Goal: Task Accomplishment & Management: Manage account settings

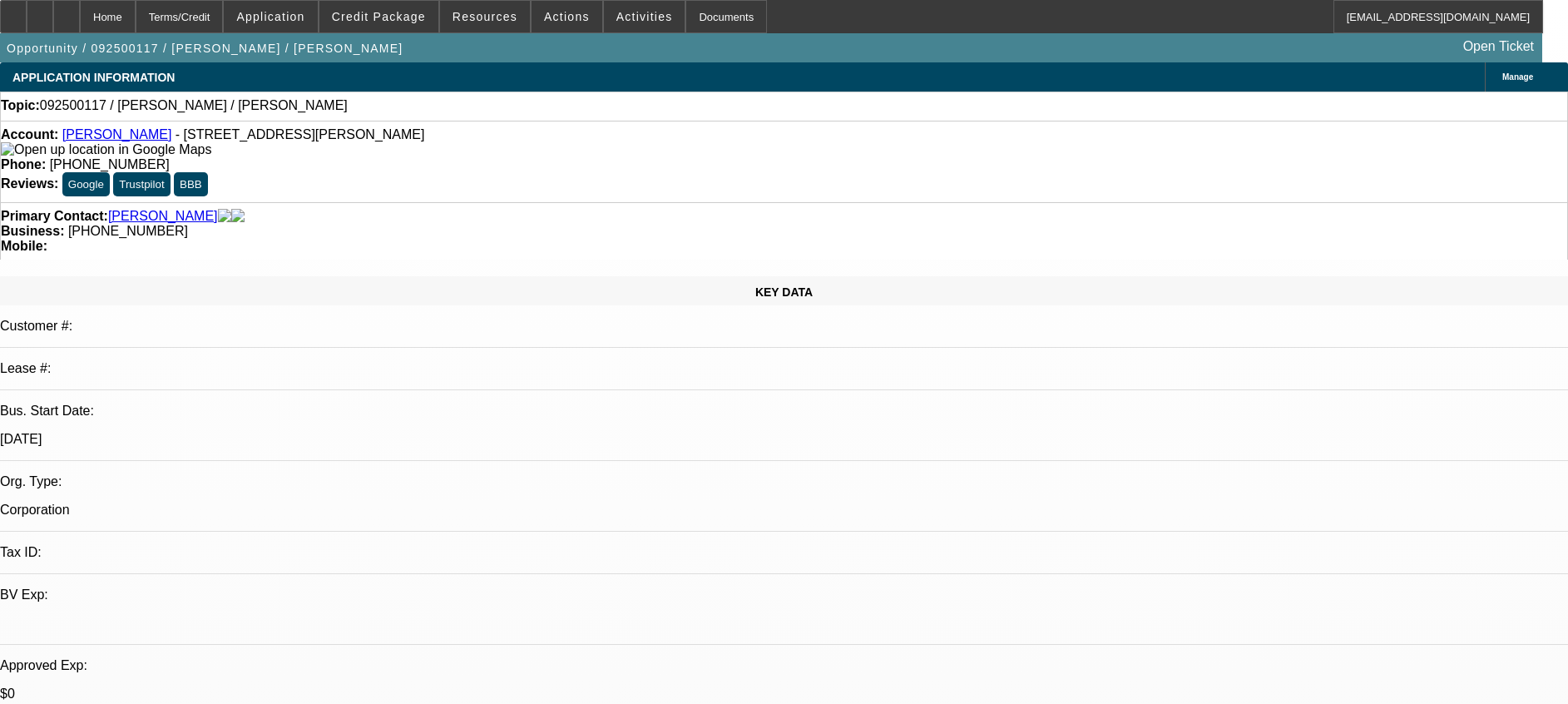
select select "0"
select select "2"
select select "0.1"
select select "4"
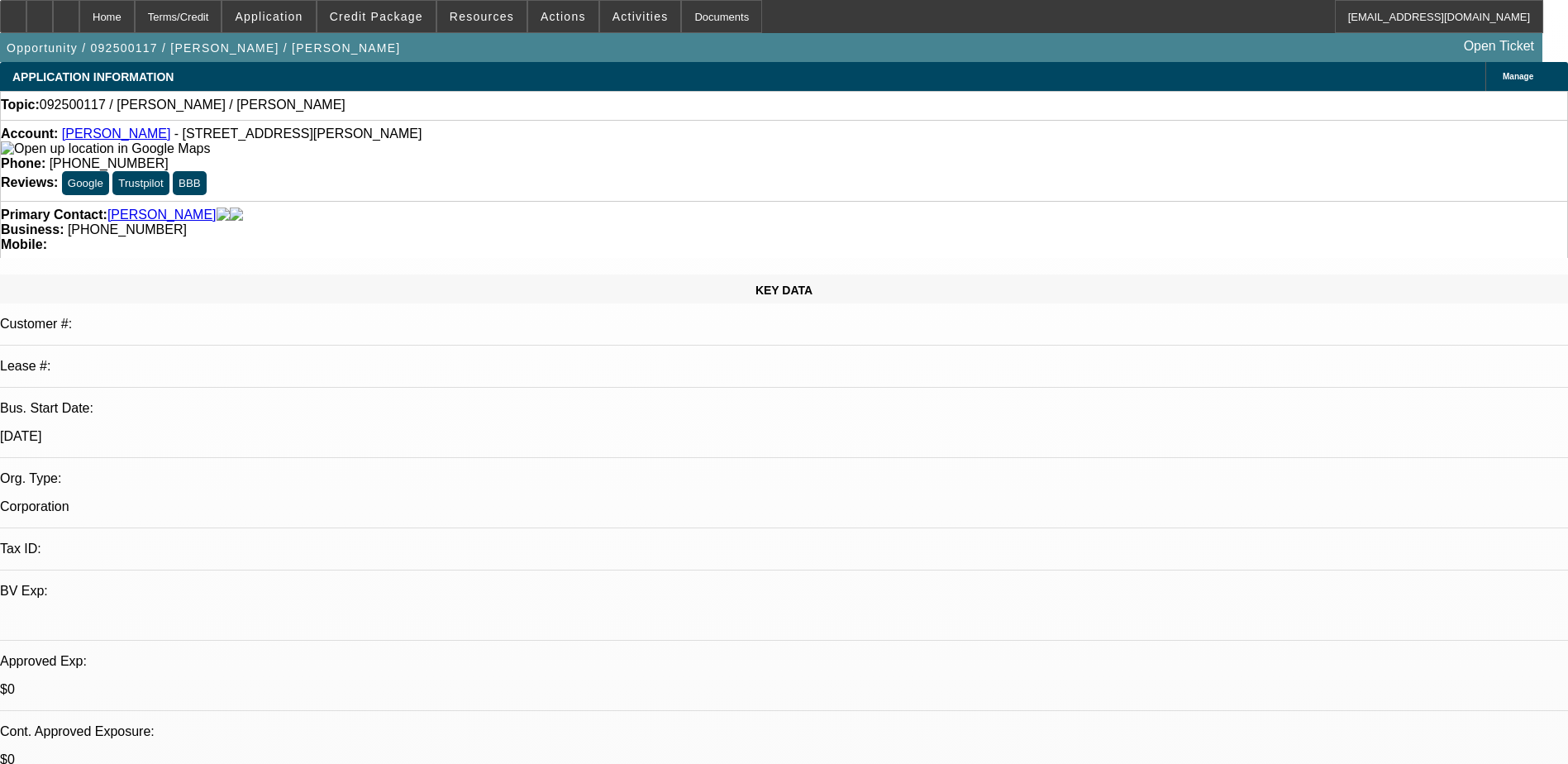
click at [106, 139] on link "[PERSON_NAME]" at bounding box center [116, 133] width 109 height 14
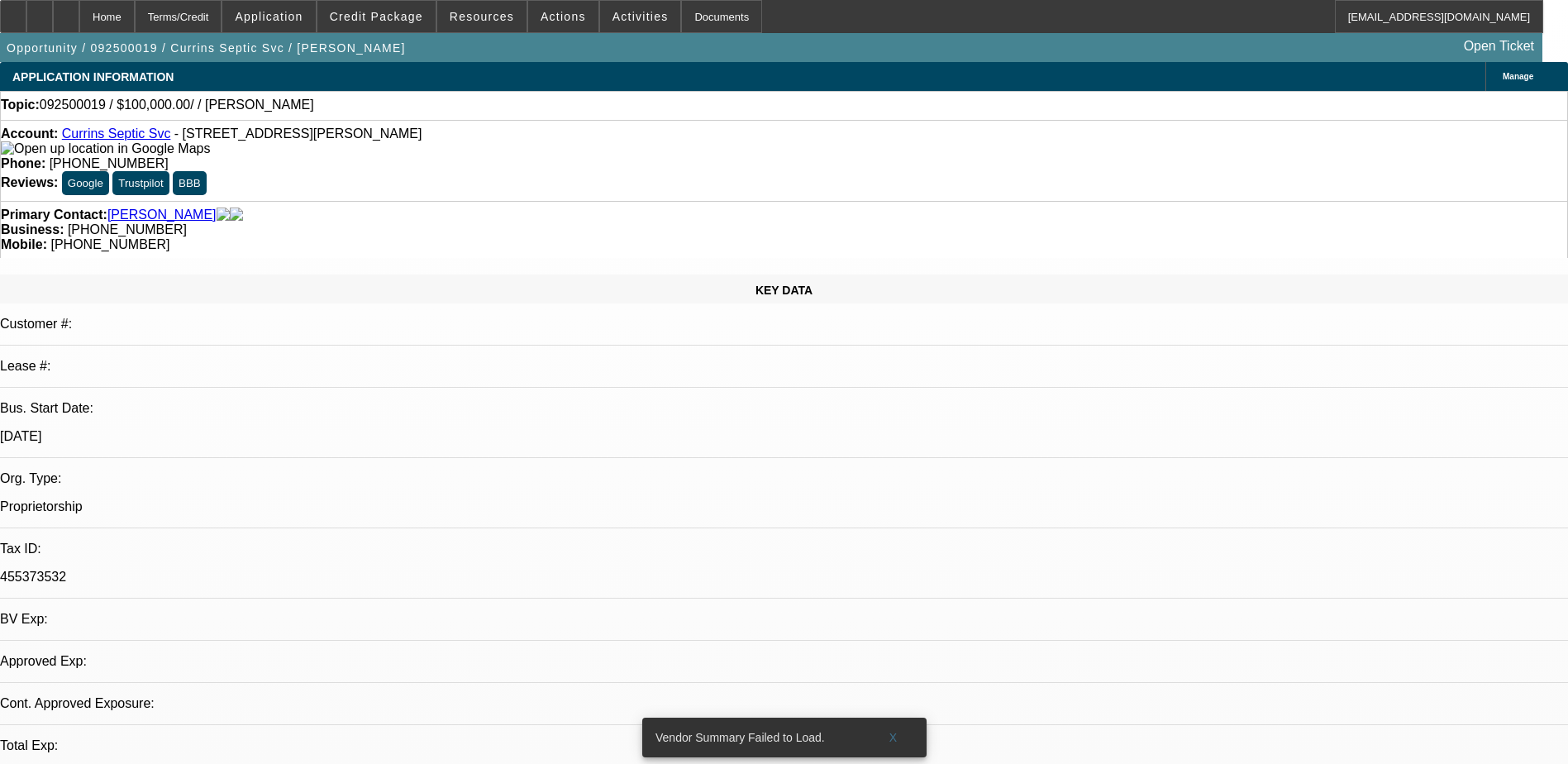
select select "0"
select select "2"
select select "0.1"
select select "1"
select select "2"
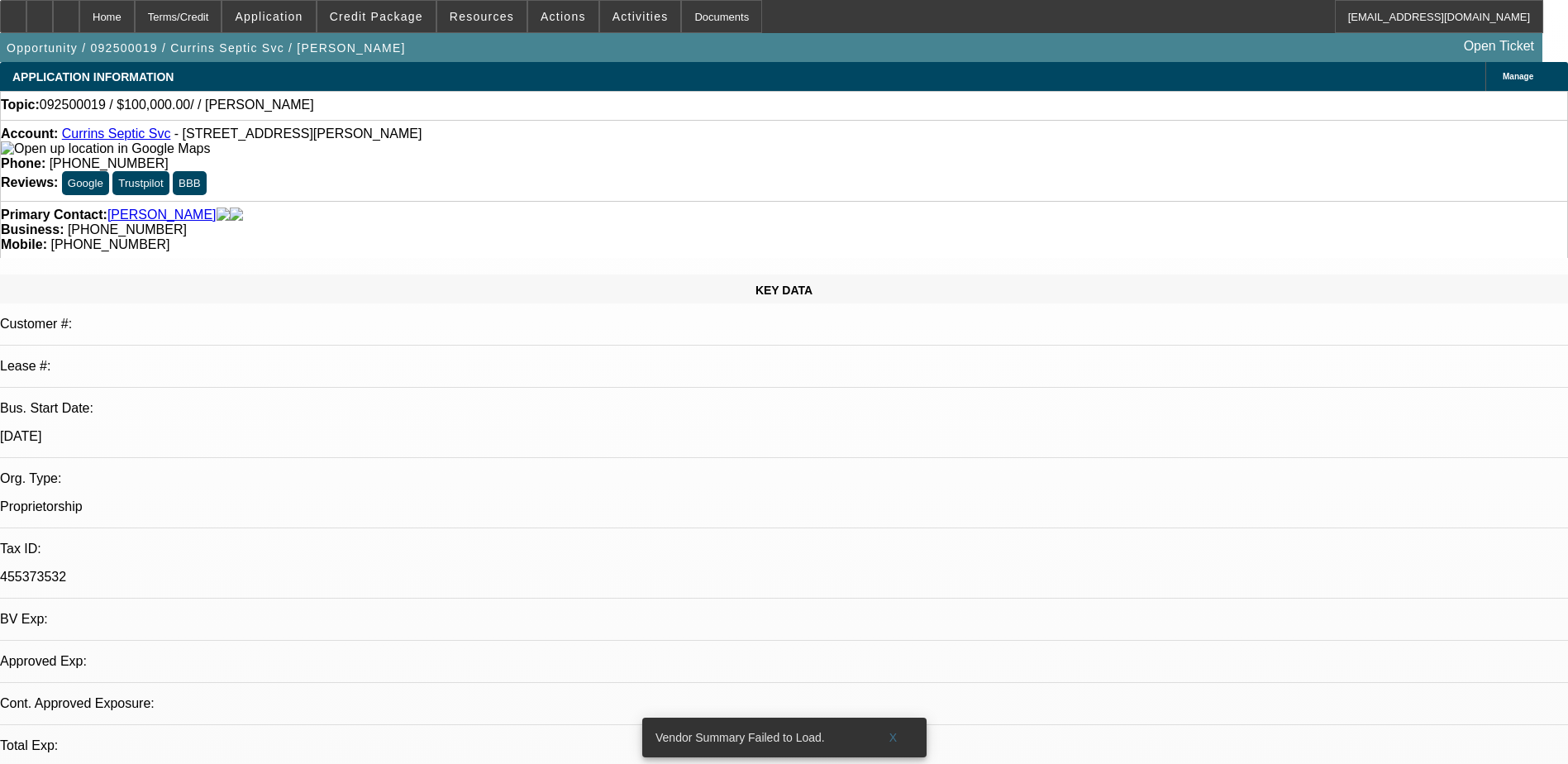
select select "4"
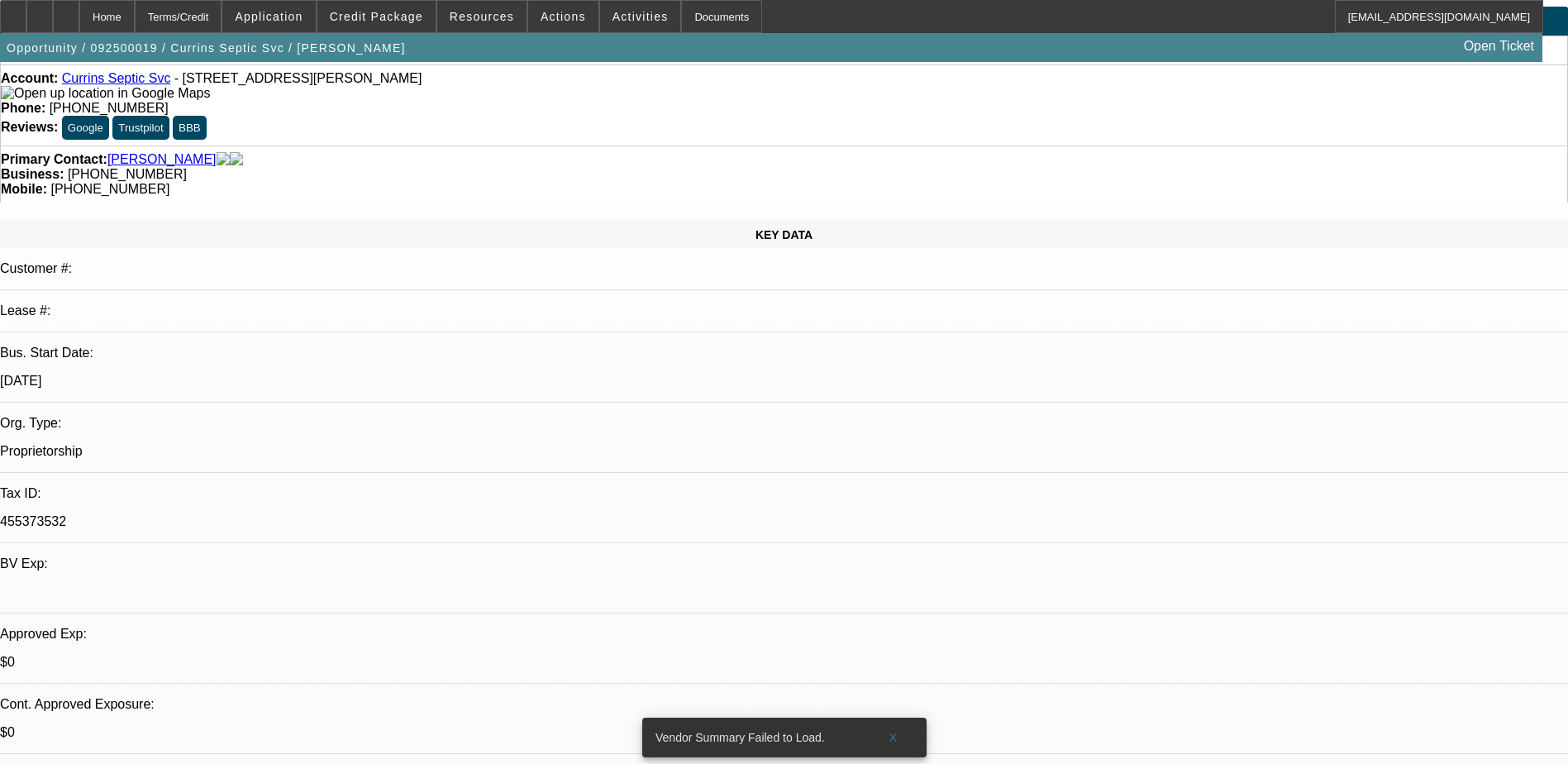
scroll to position [83, 0]
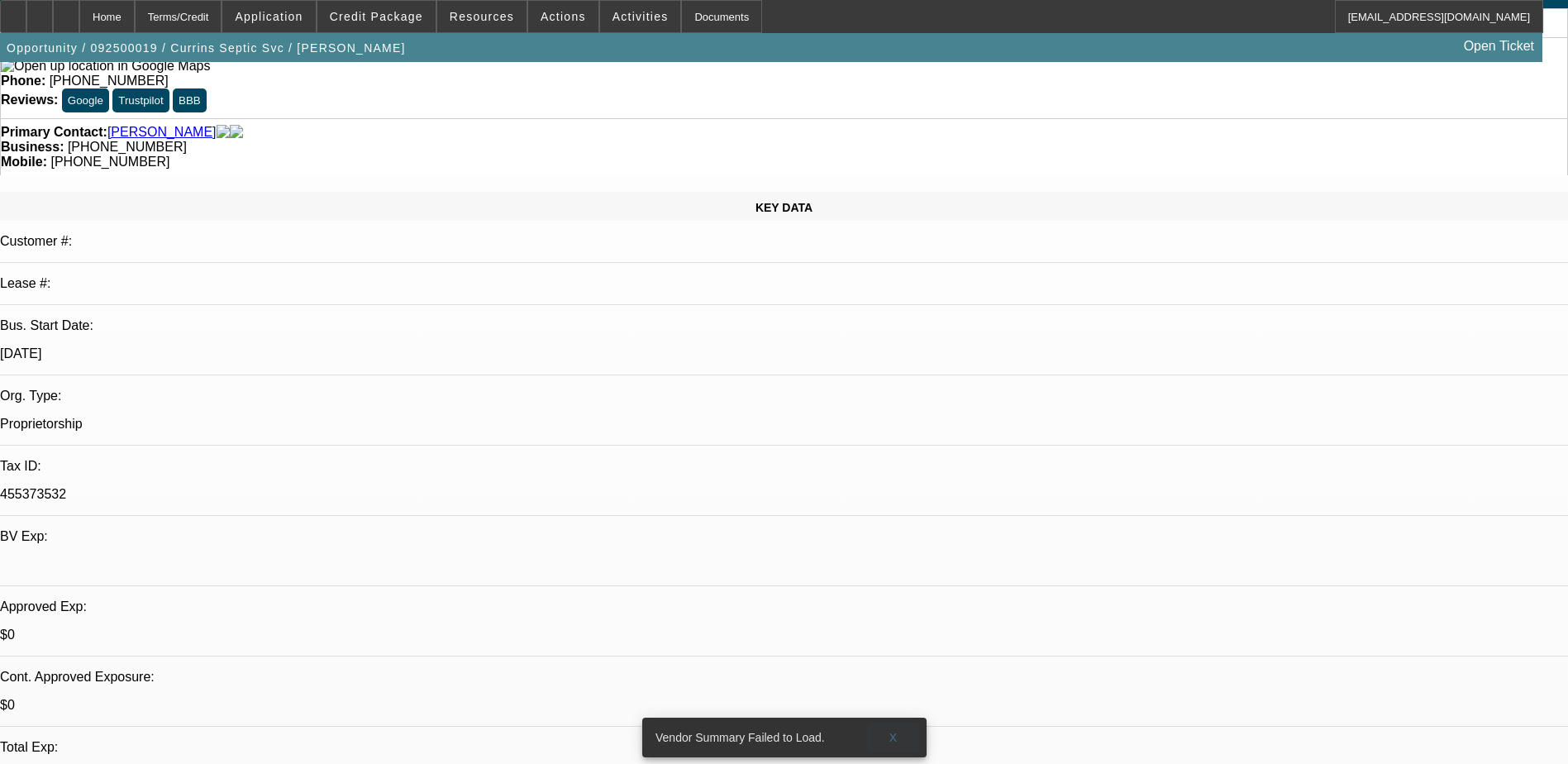
click at [894, 731] on span "X" at bounding box center [893, 738] width 9 height 13
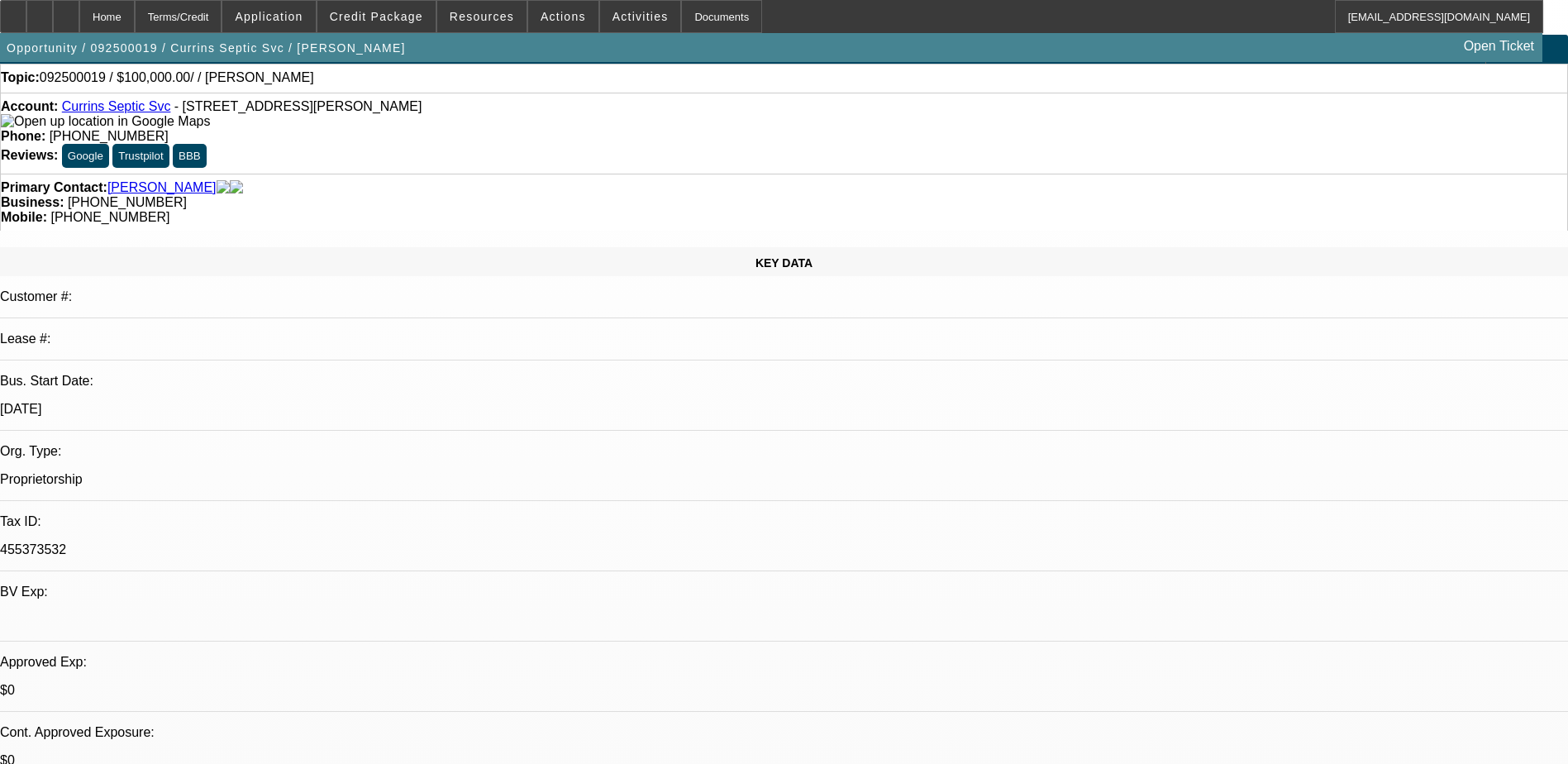
scroll to position [0, 0]
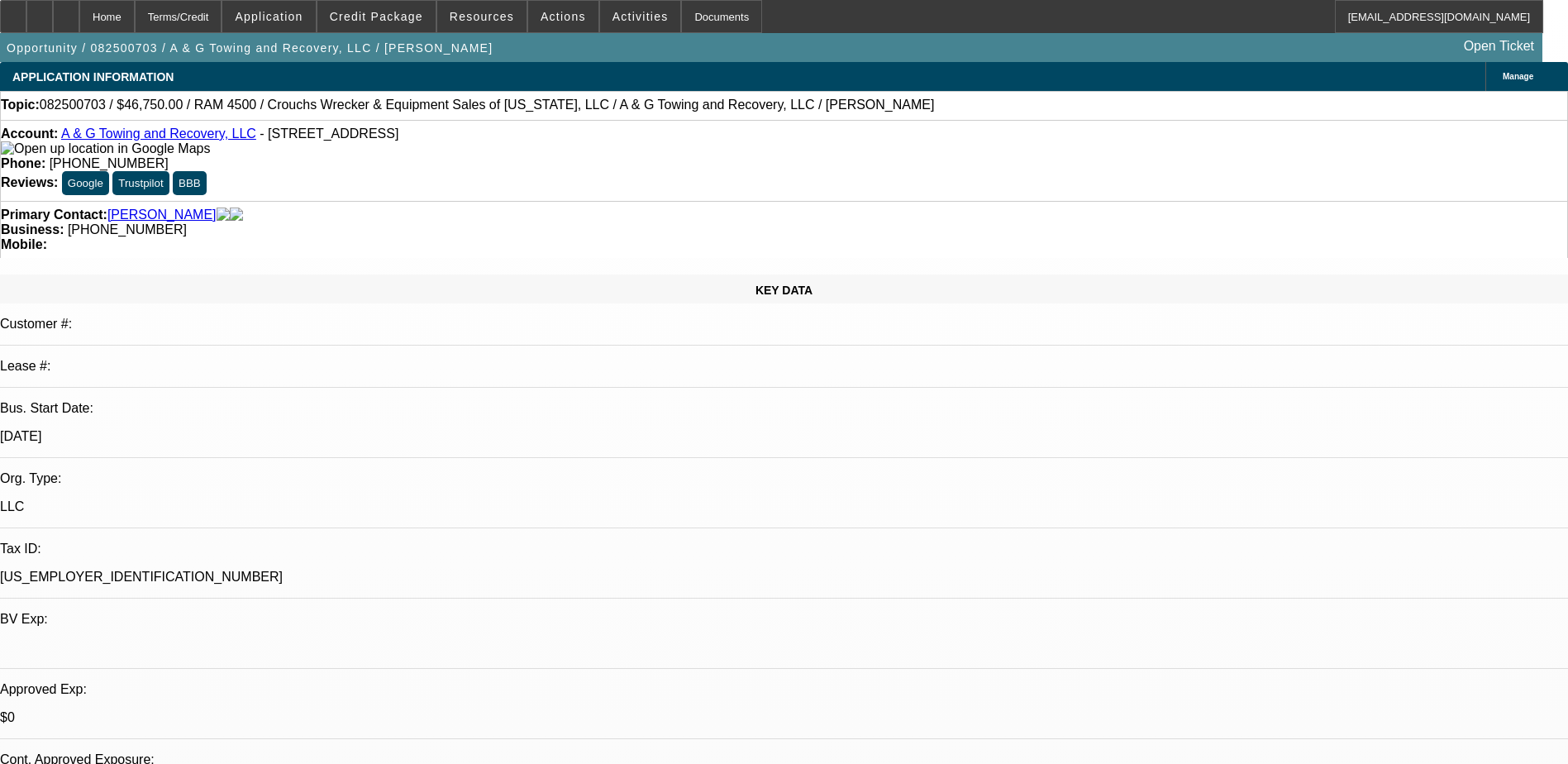
select select "0.15"
select select "2"
select select "0.1"
select select "0.15"
select select "2"
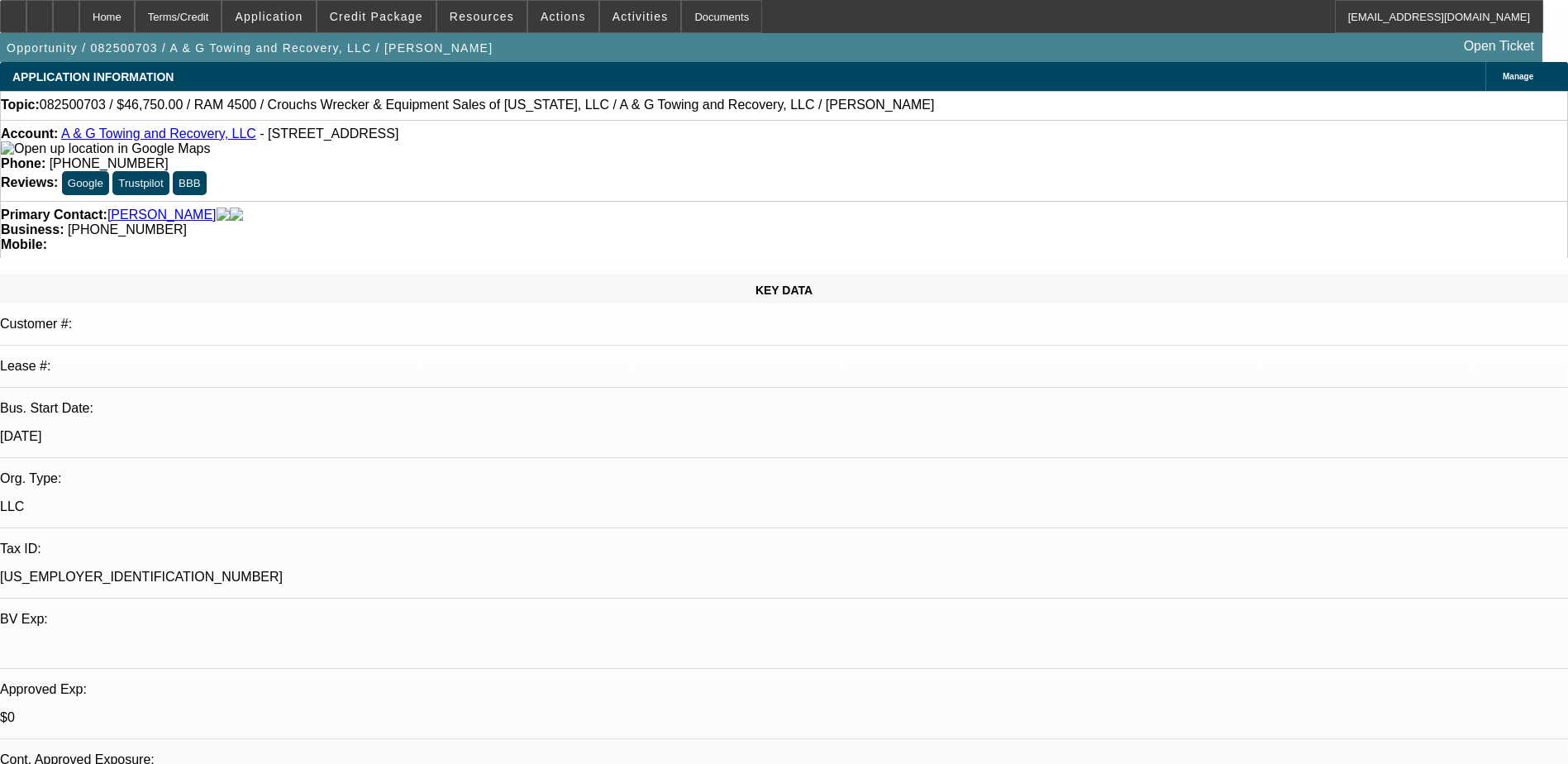
select select "0.1"
select select "0.15"
select select "2"
select select "0.1"
select select "0"
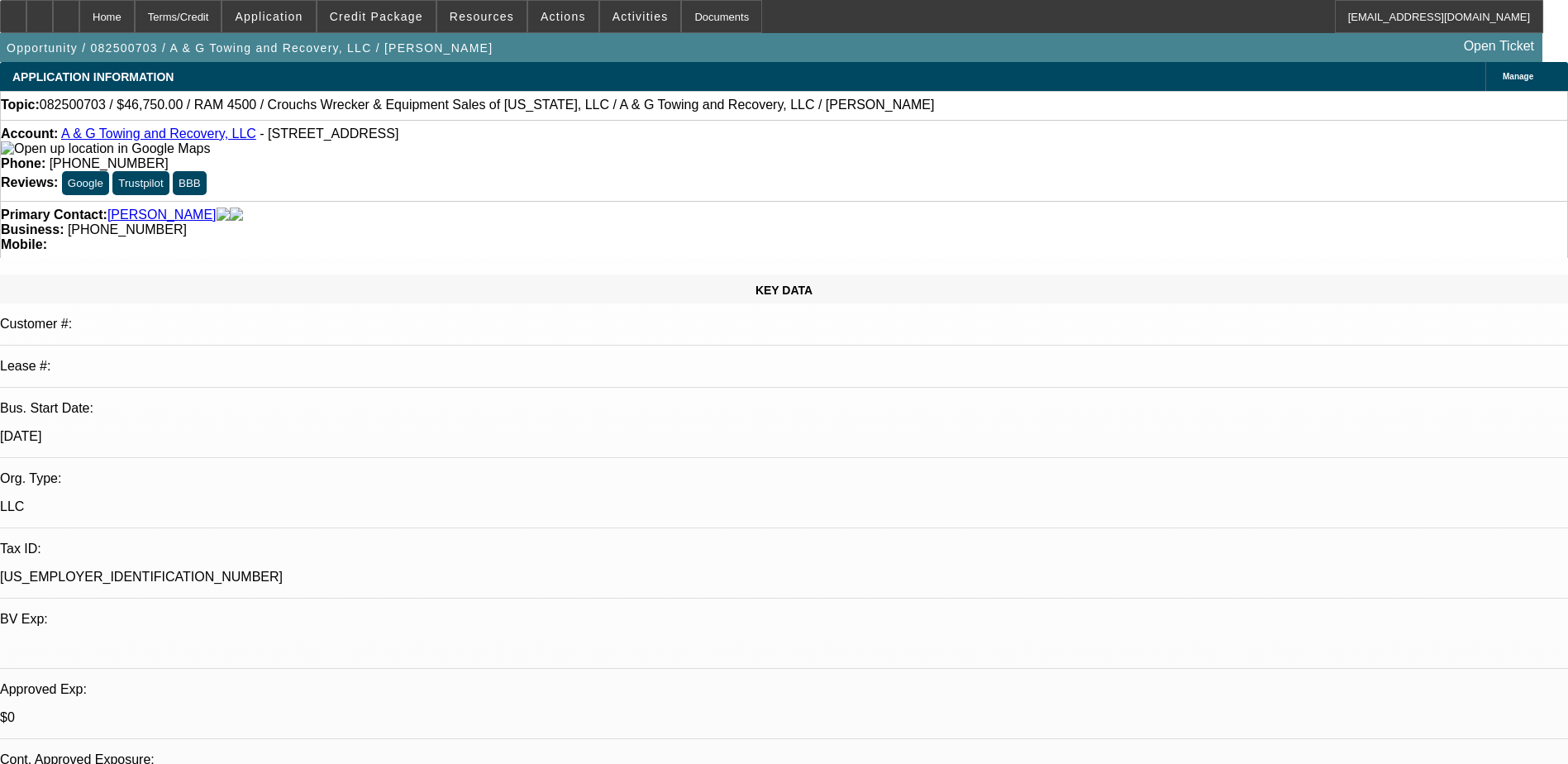
select select "2"
select select "0.1"
select select "1"
select select "2"
select select "4"
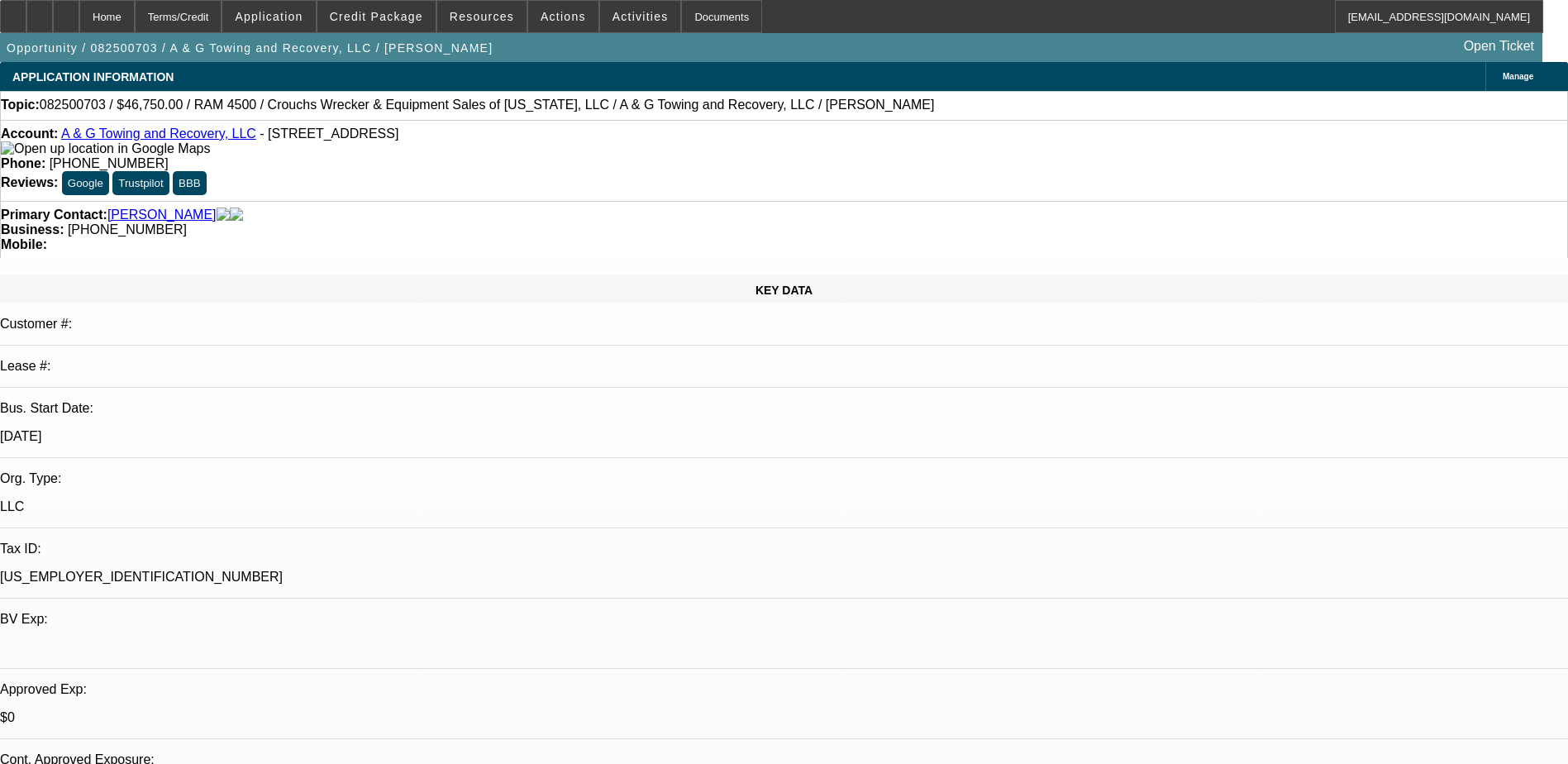
select select "1"
select select "2"
select select "4"
select select "1"
select select "2"
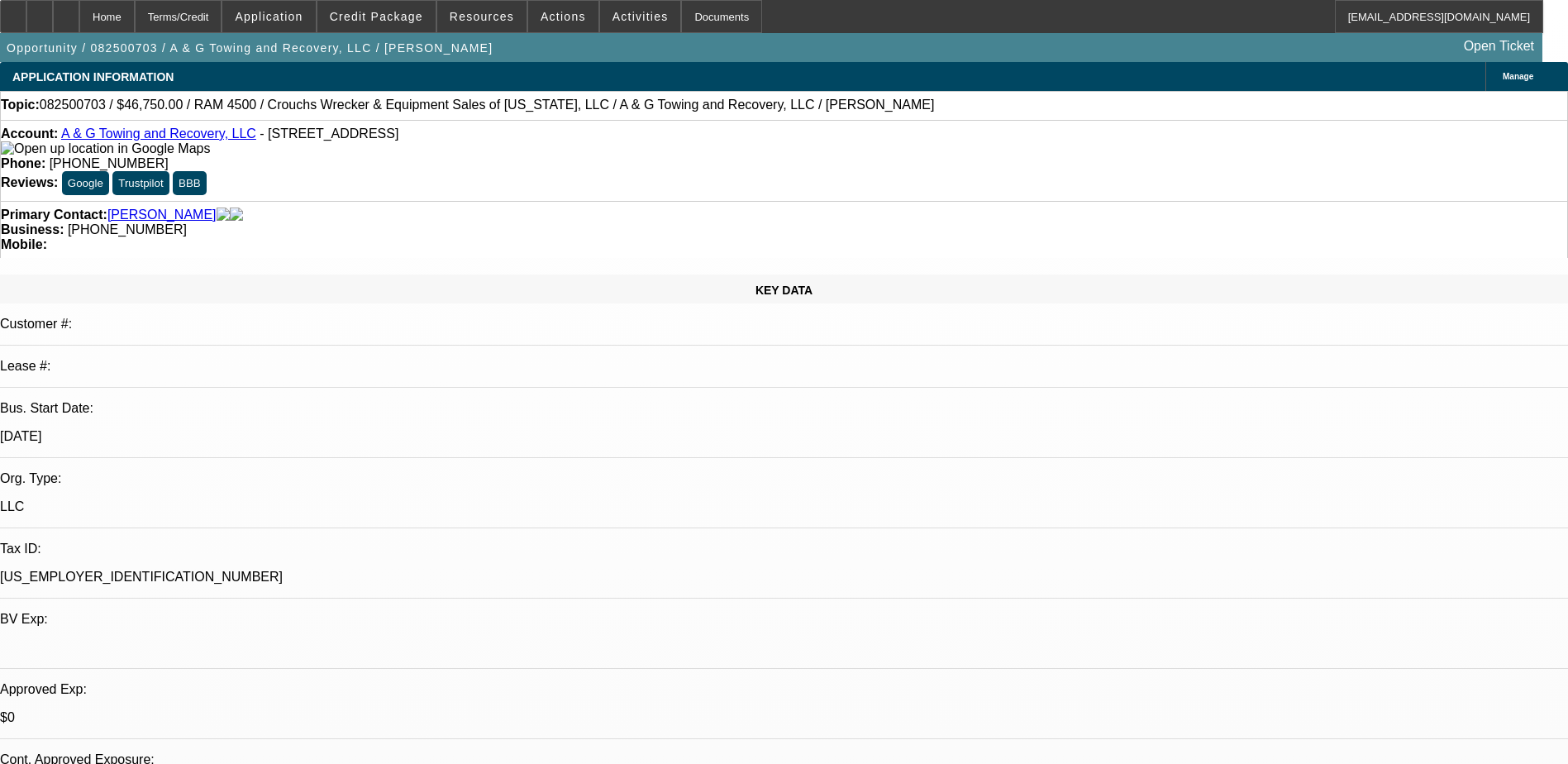
select select "4"
select select "1"
select select "2"
select select "4"
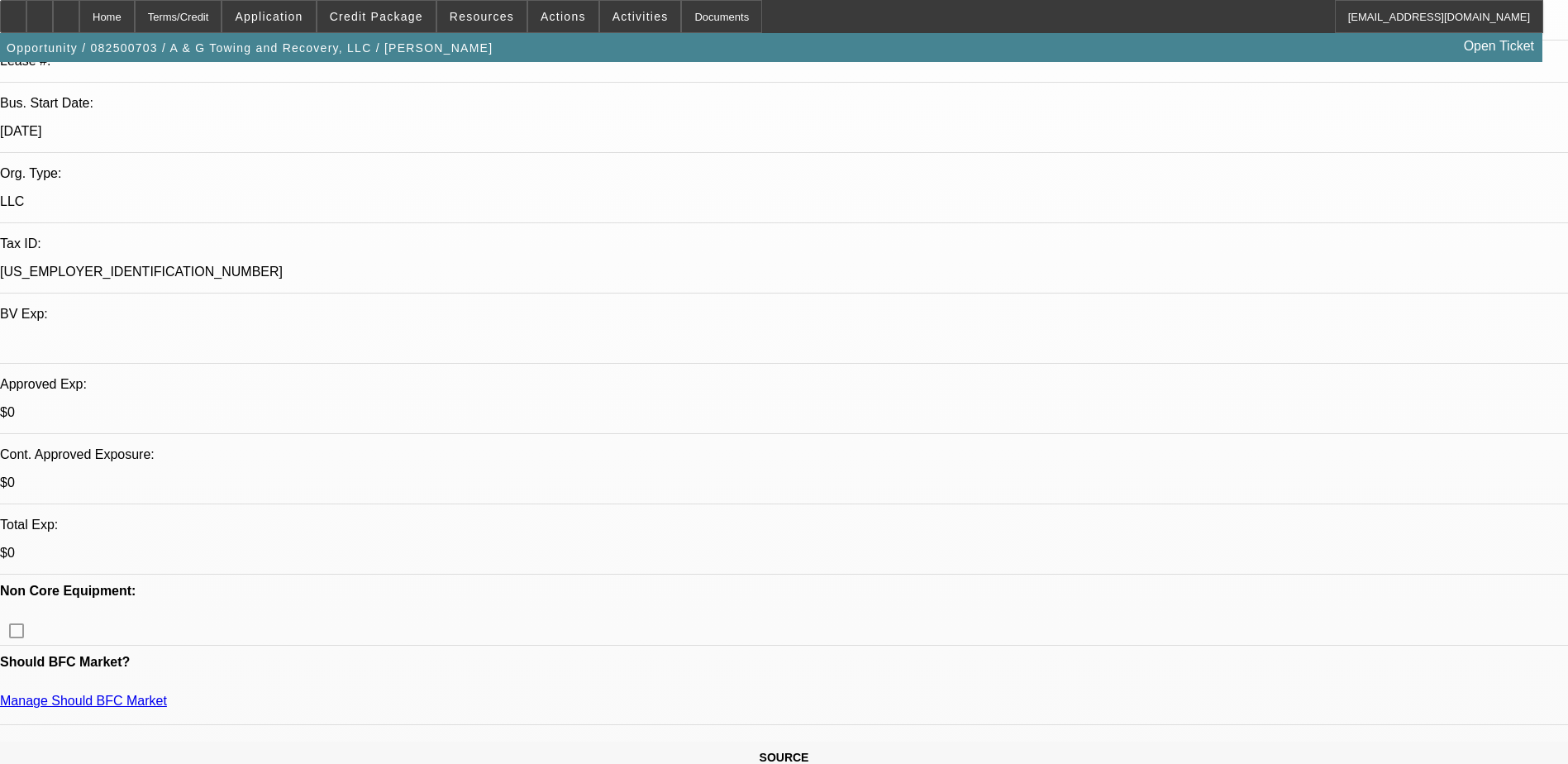
scroll to position [331, 0]
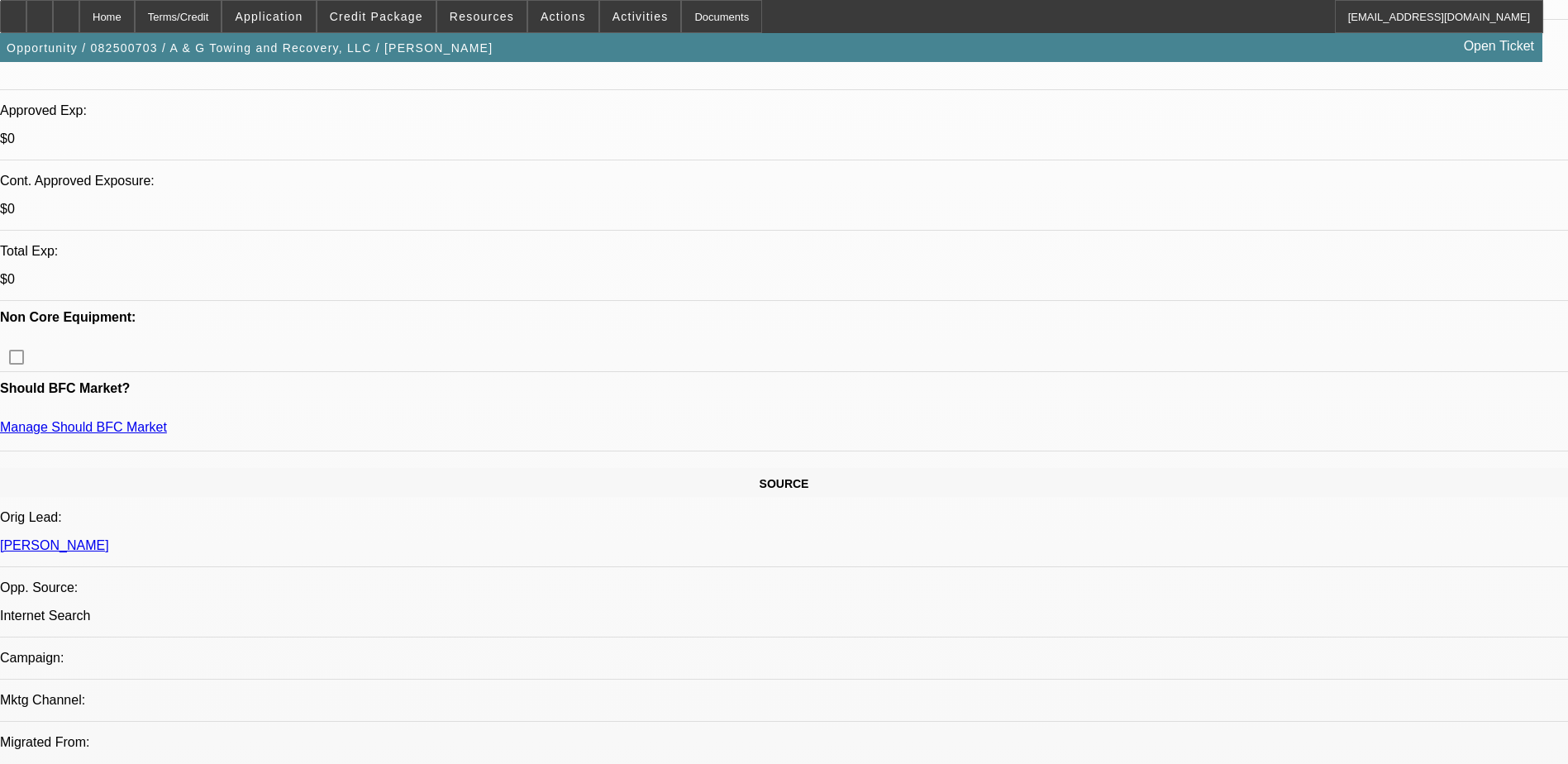
scroll to position [165, 0]
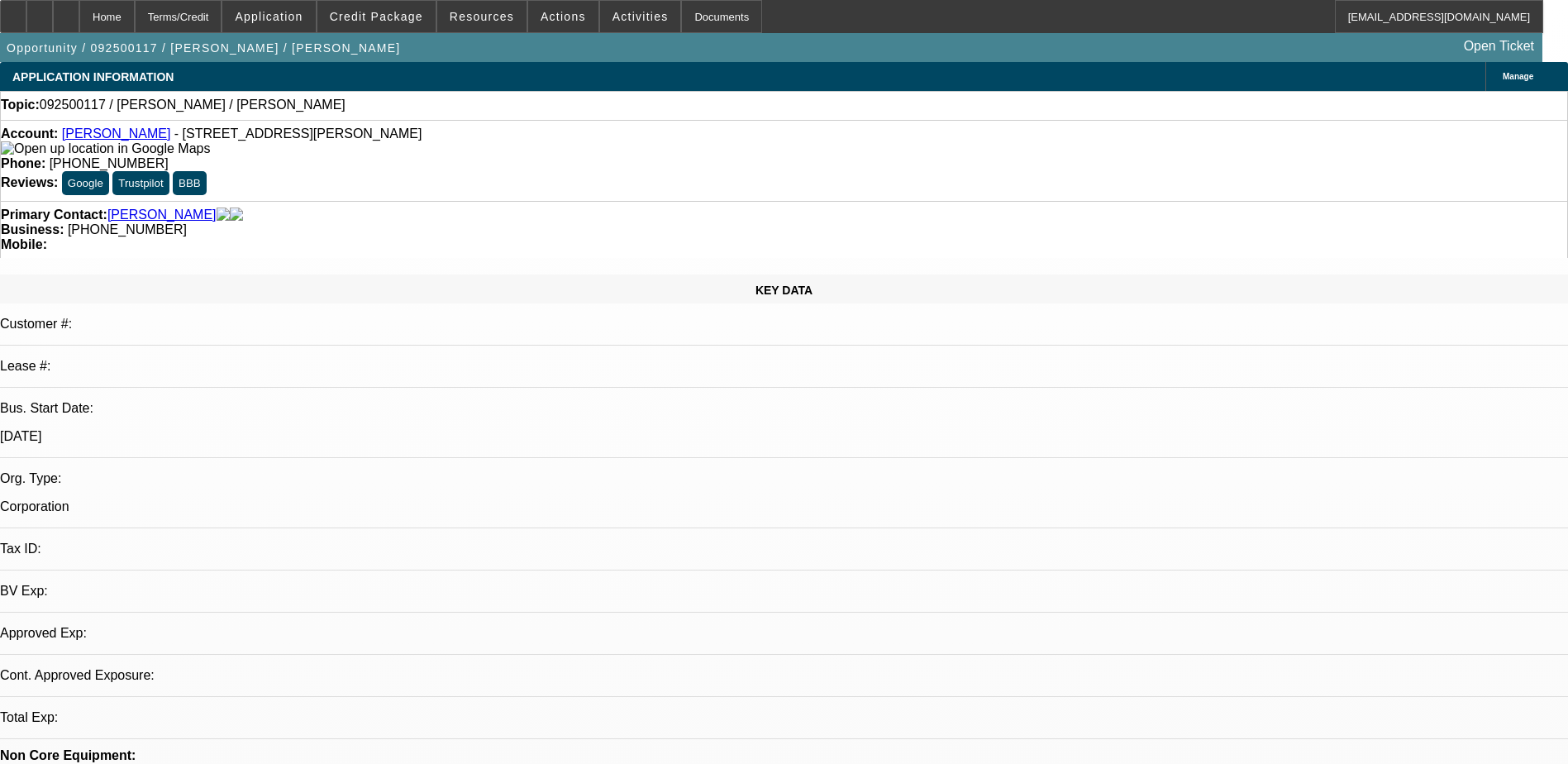
select select "0"
select select "2"
select select "0.1"
select select "1"
select select "2"
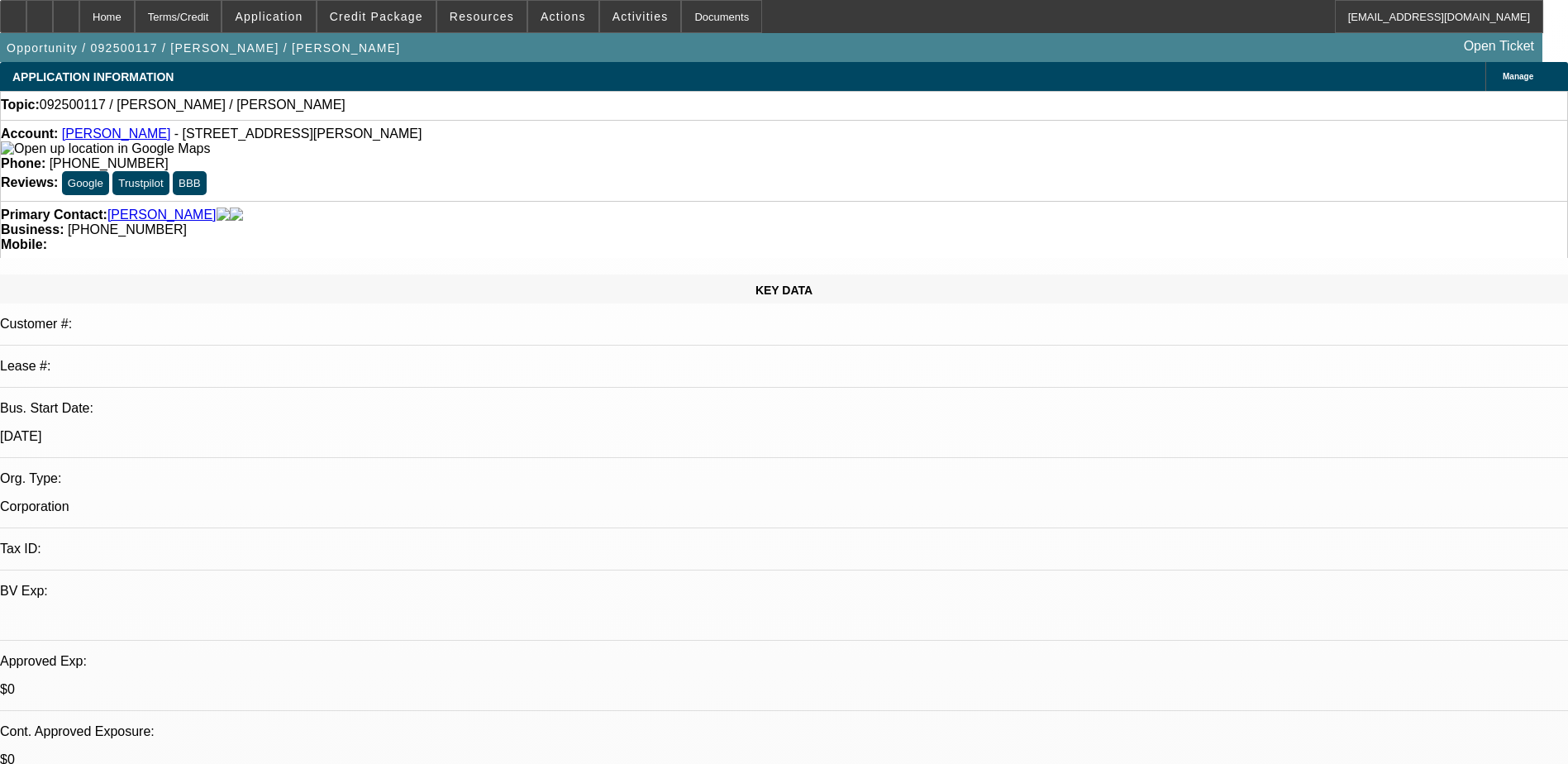
select select "4"
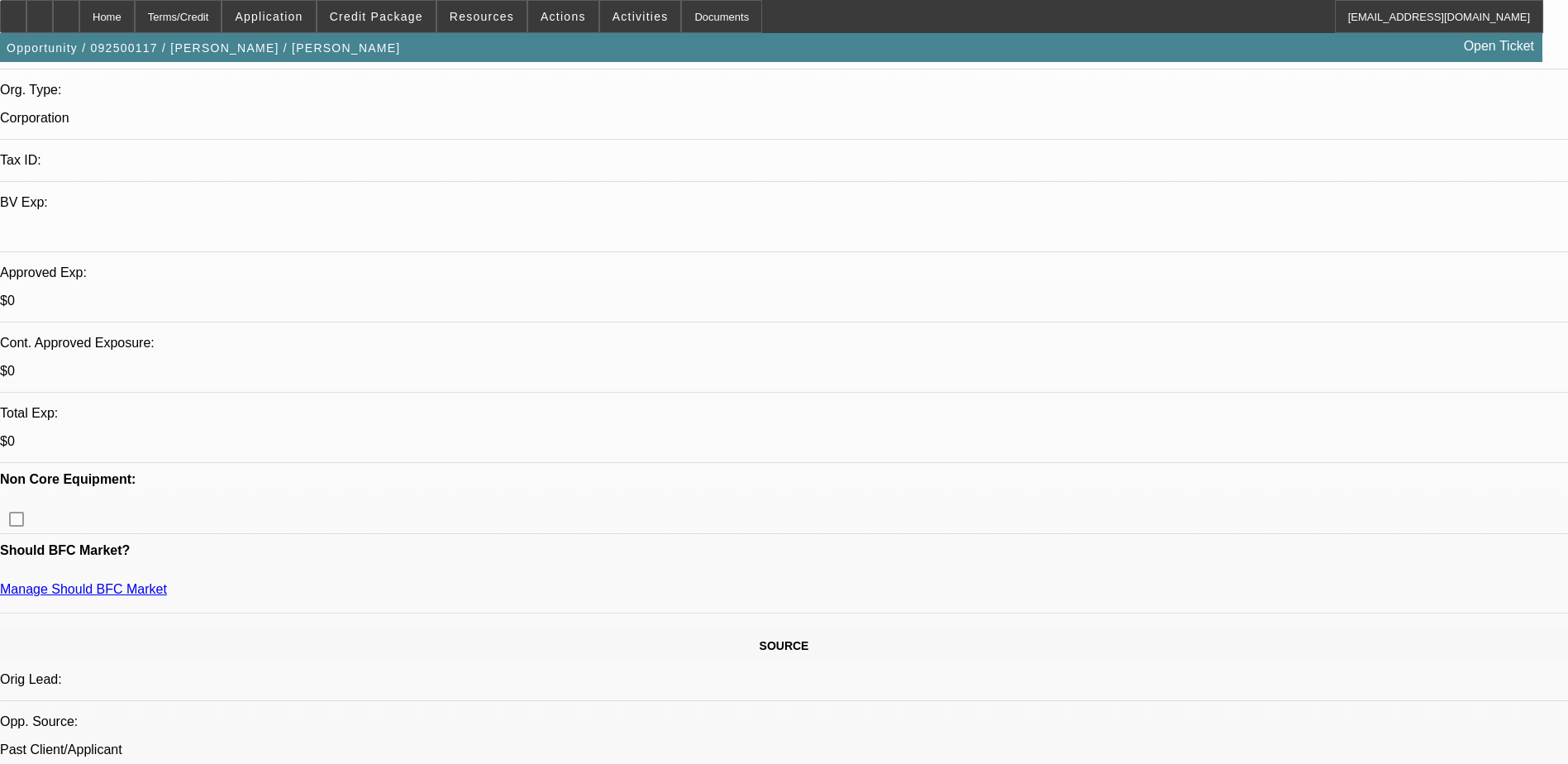
scroll to position [413, 0]
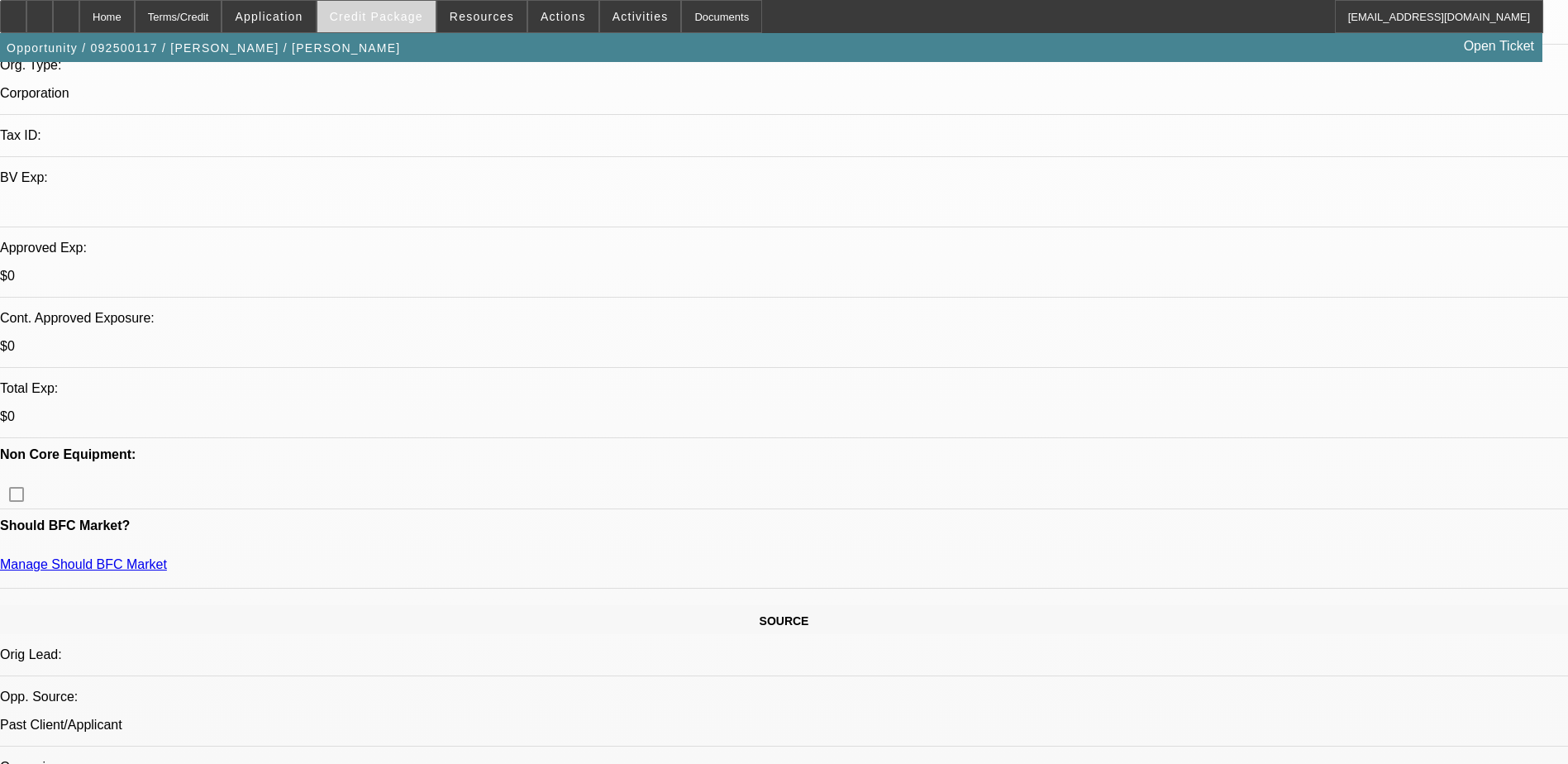
click at [382, 25] on span at bounding box center [377, 16] width 118 height 40
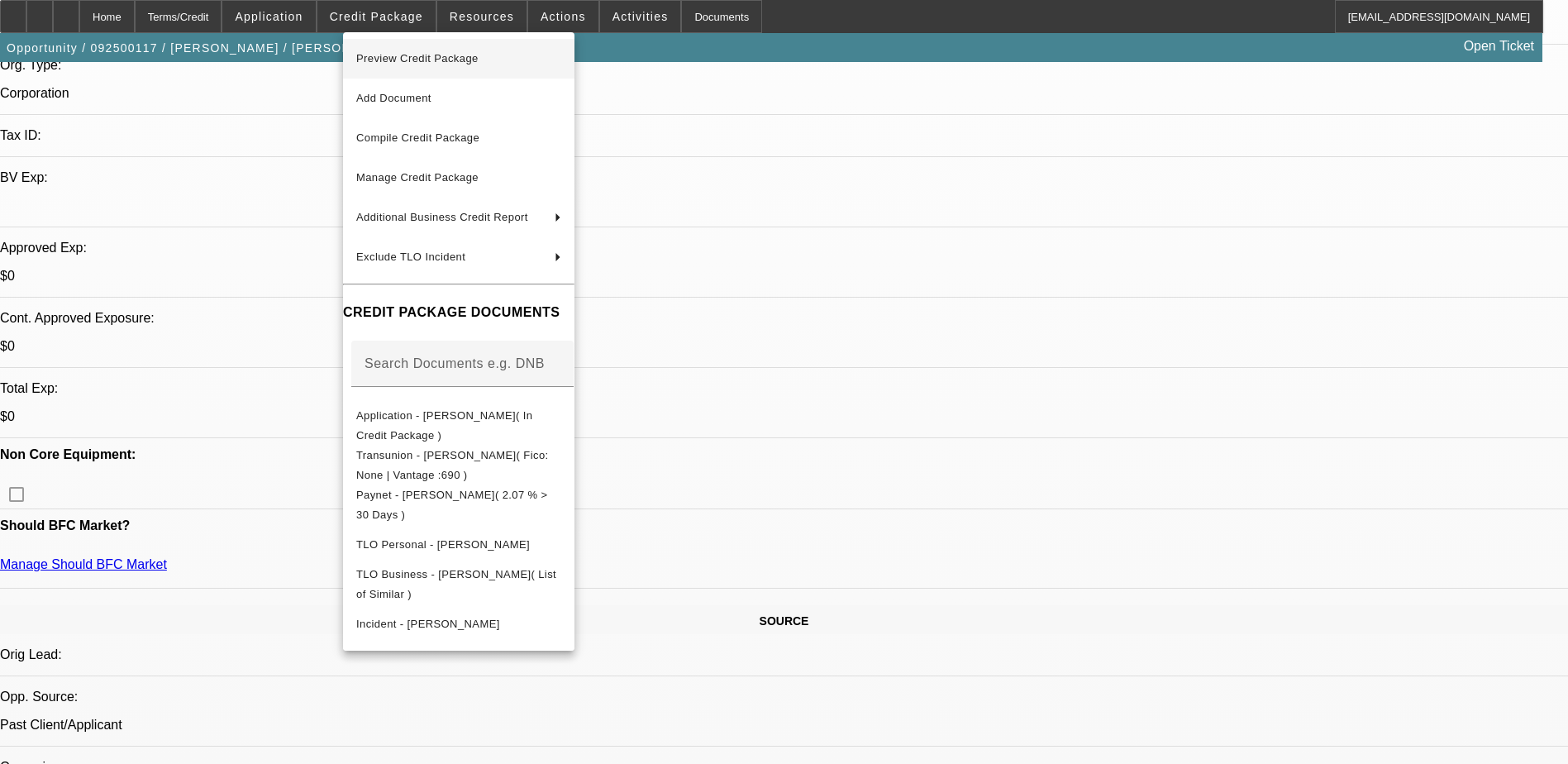
click at [518, 52] on span "Preview Credit Package" at bounding box center [459, 59] width 205 height 20
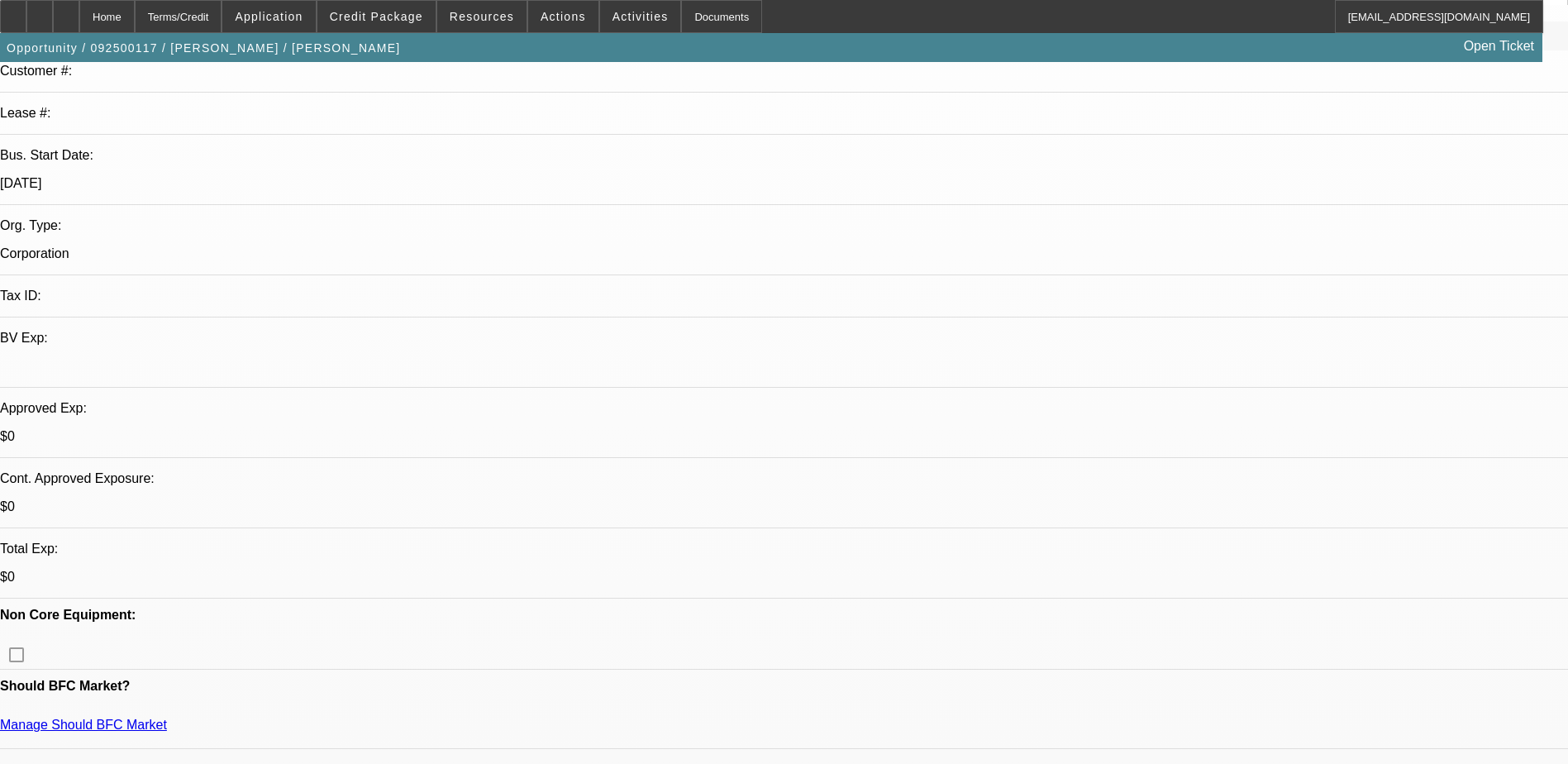
scroll to position [248, 0]
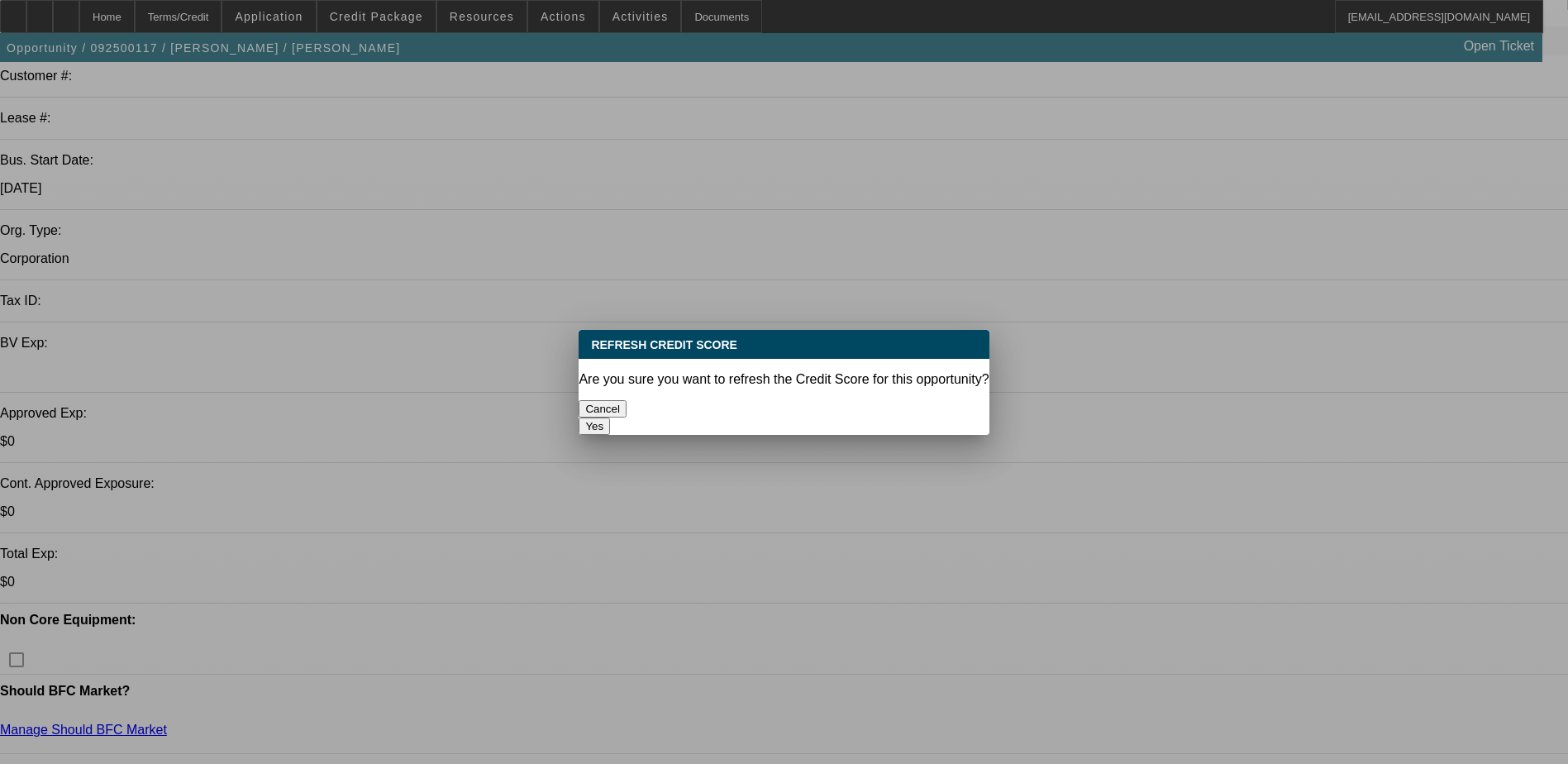
click at [610, 417] on button "Yes" at bounding box center [593, 426] width 31 height 18
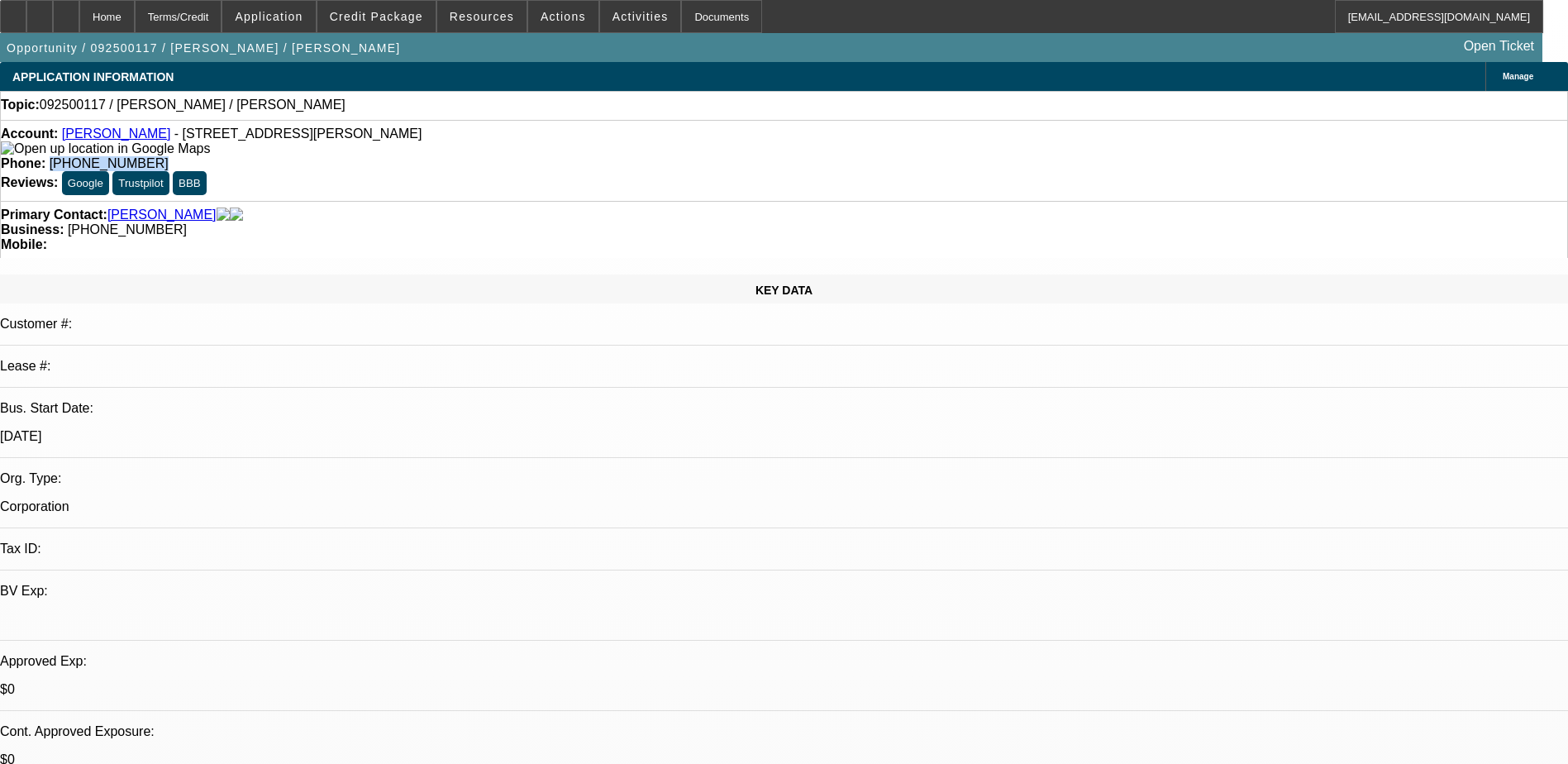
drag, startPoint x: 653, startPoint y: 139, endPoint x: 575, endPoint y: 135, distance: 78.1
click at [575, 156] on div "Phone: (706) 624-0920" at bounding box center [784, 164] width 1566 height 15
drag, startPoint x: 575, startPoint y: 135, endPoint x: 619, endPoint y: 139, distance: 44.2
copy span "[PHONE_NUMBER]"
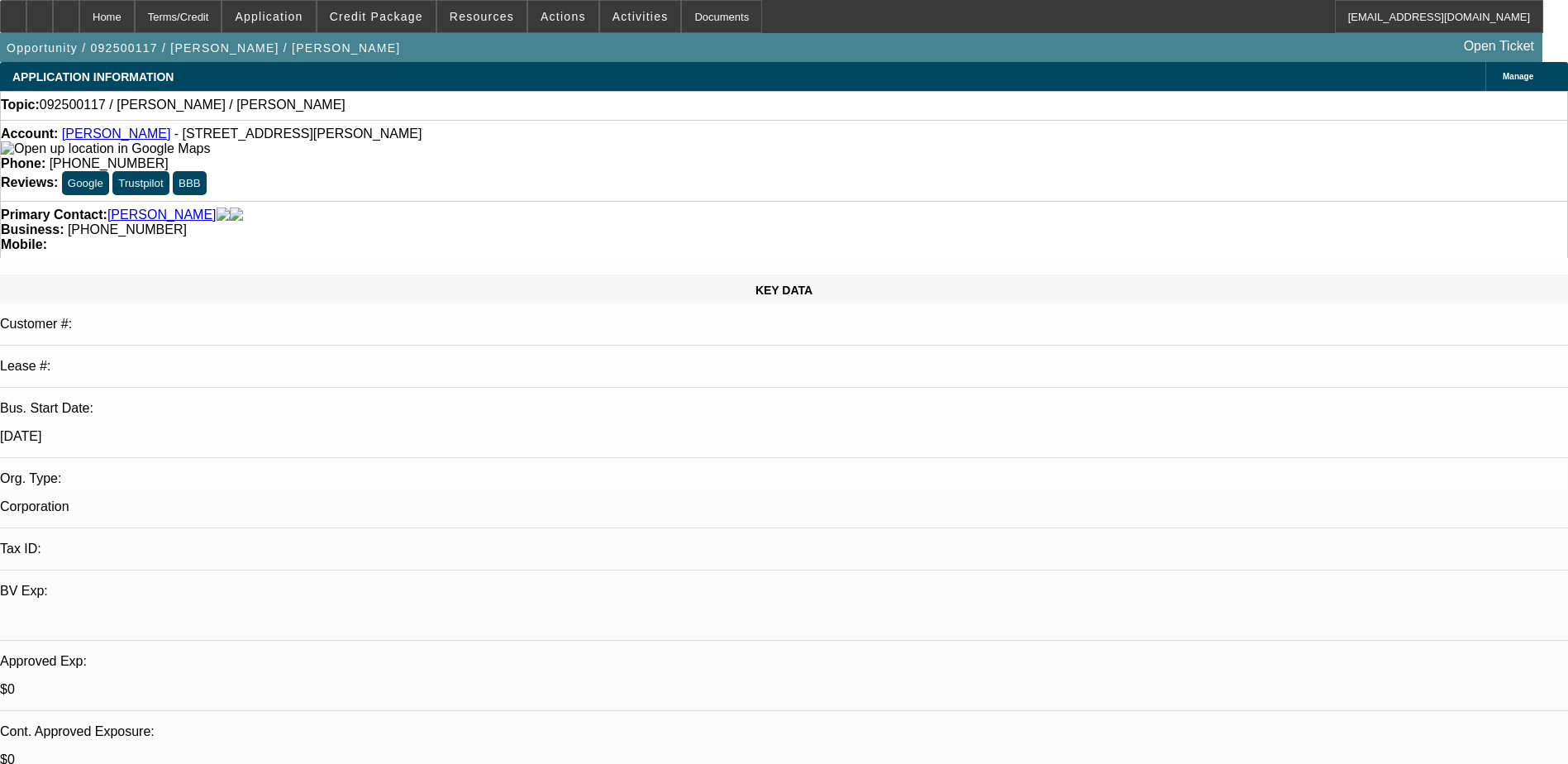
click at [489, 148] on div "Account: Ward Rolloff - 125 Robinson Rd NW, Calhoun, GA 30701" at bounding box center [784, 141] width 1566 height 30
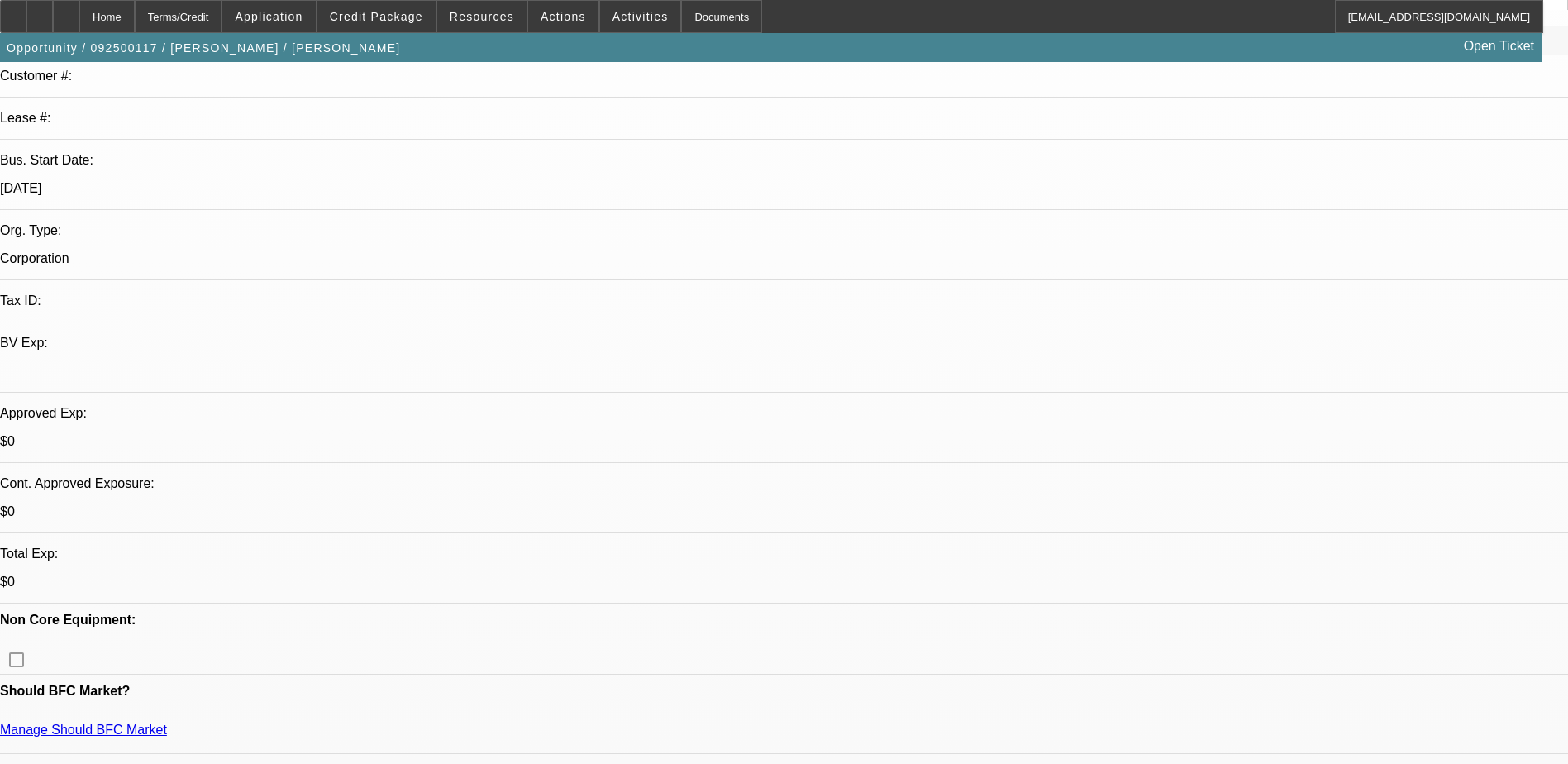
scroll to position [0, 0]
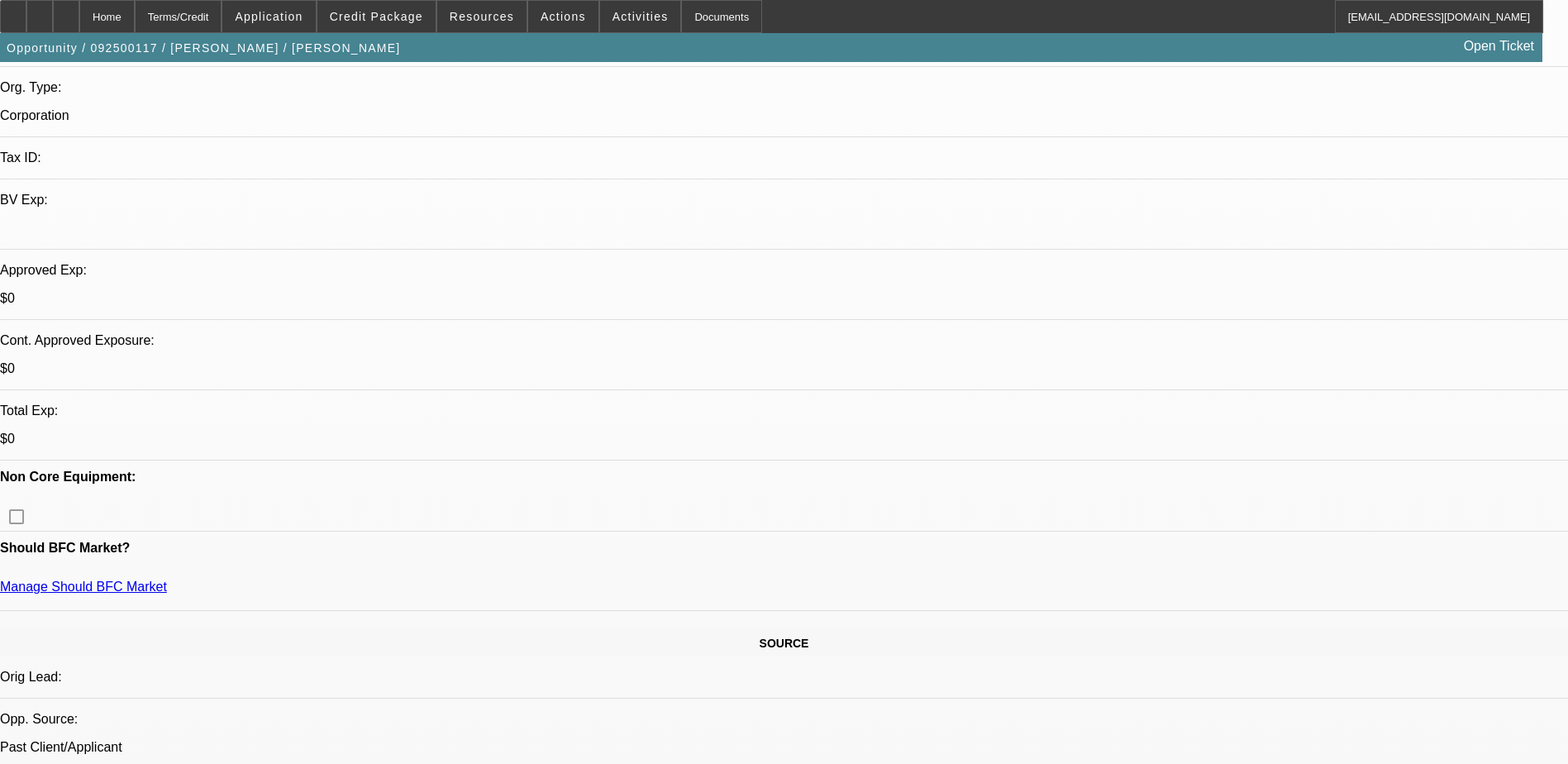
scroll to position [413, 0]
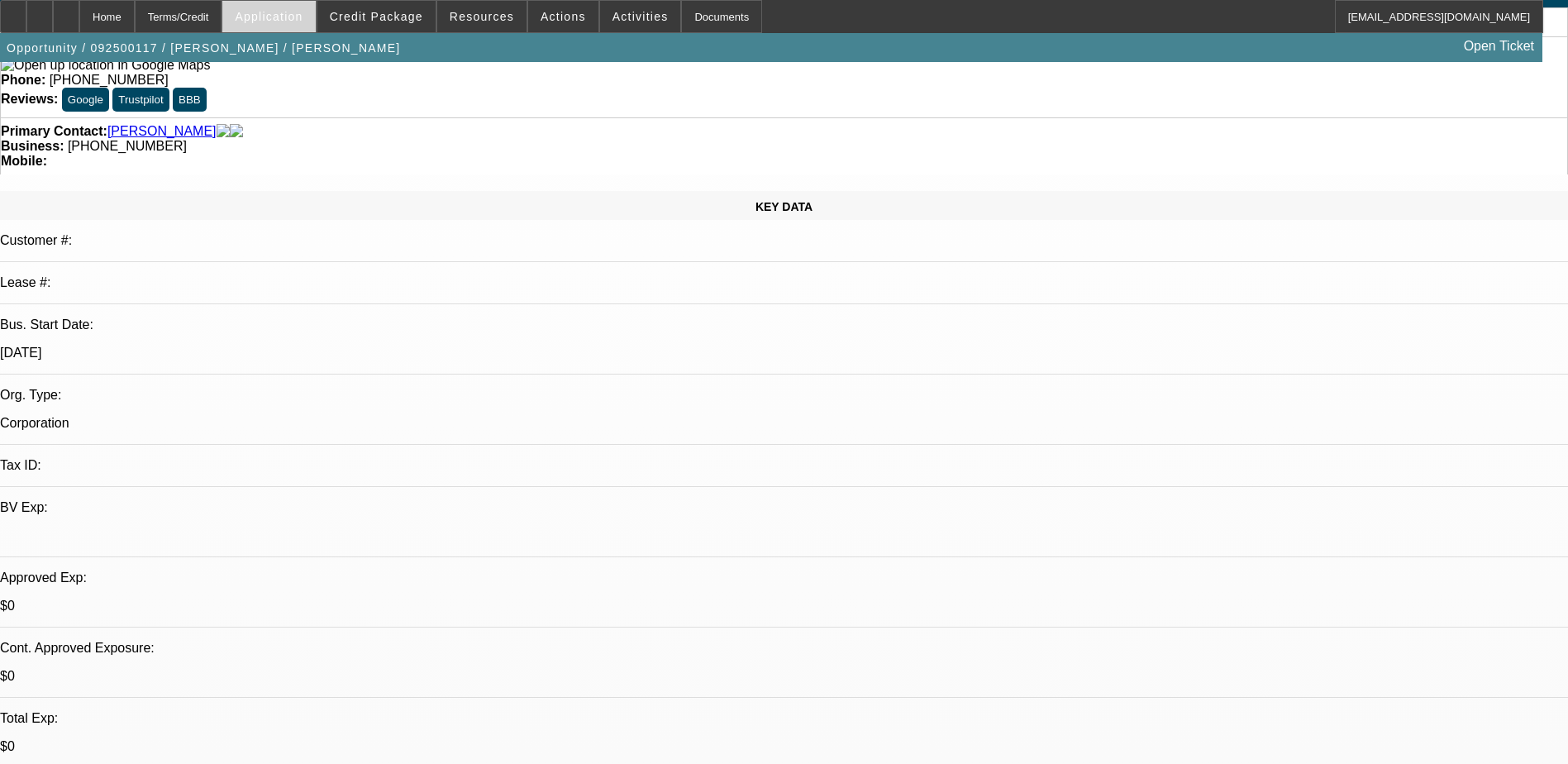
scroll to position [83, 0]
click at [367, 18] on span "Credit Package" at bounding box center [376, 17] width 94 height 13
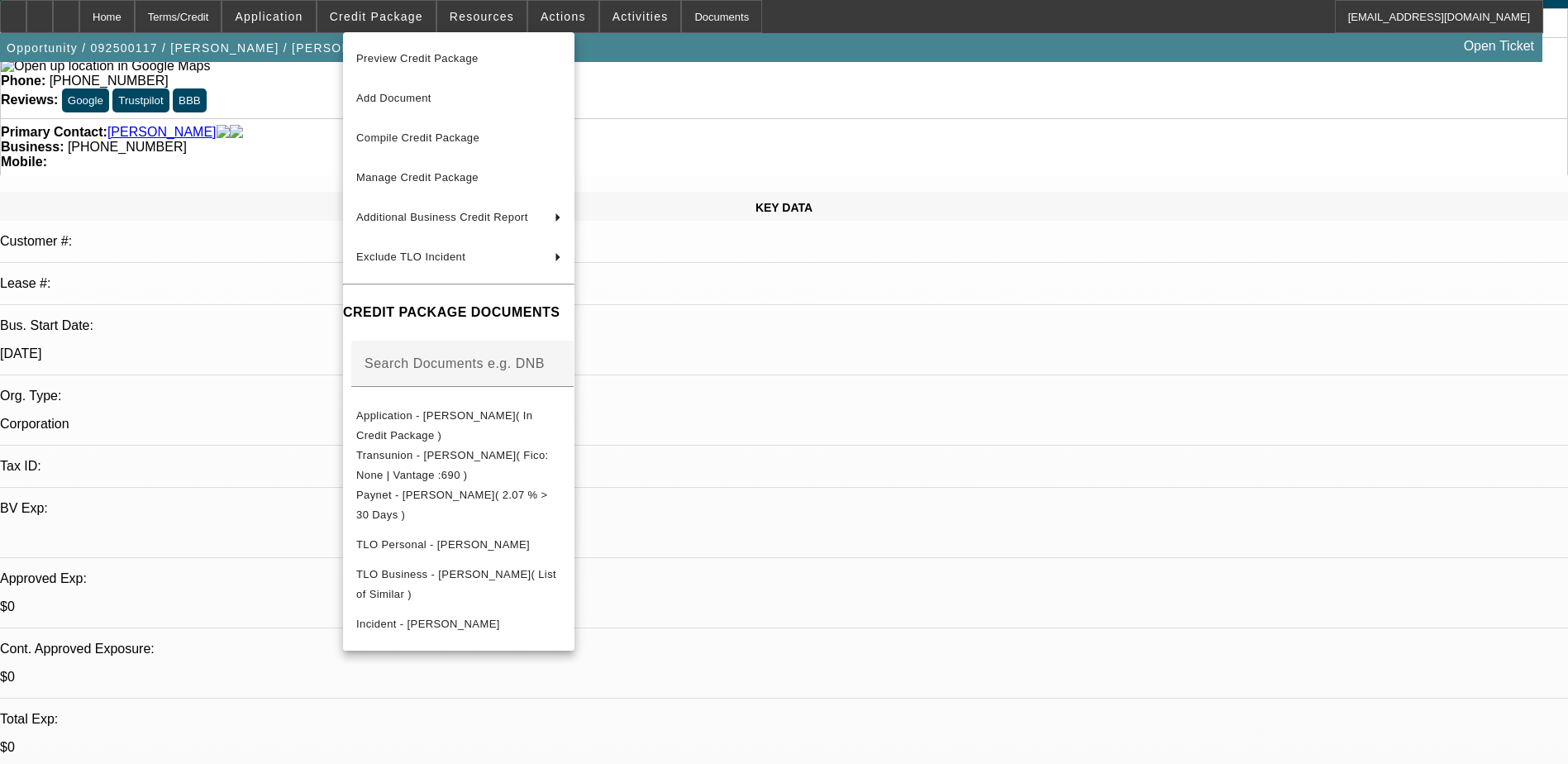
click at [54, 21] on div at bounding box center [784, 382] width 1568 height 764
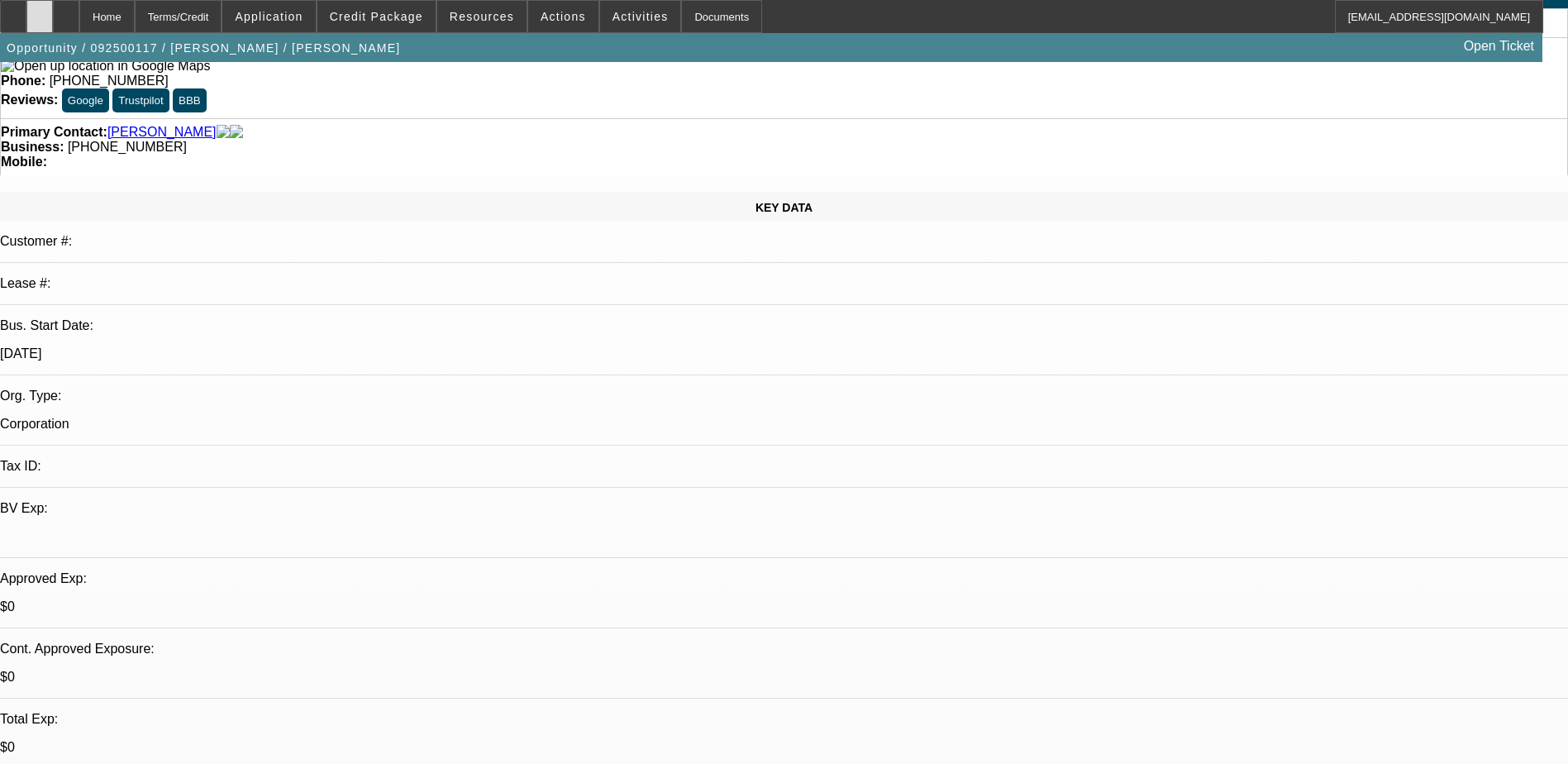
click at [53, 19] on div at bounding box center [39, 16] width 26 height 33
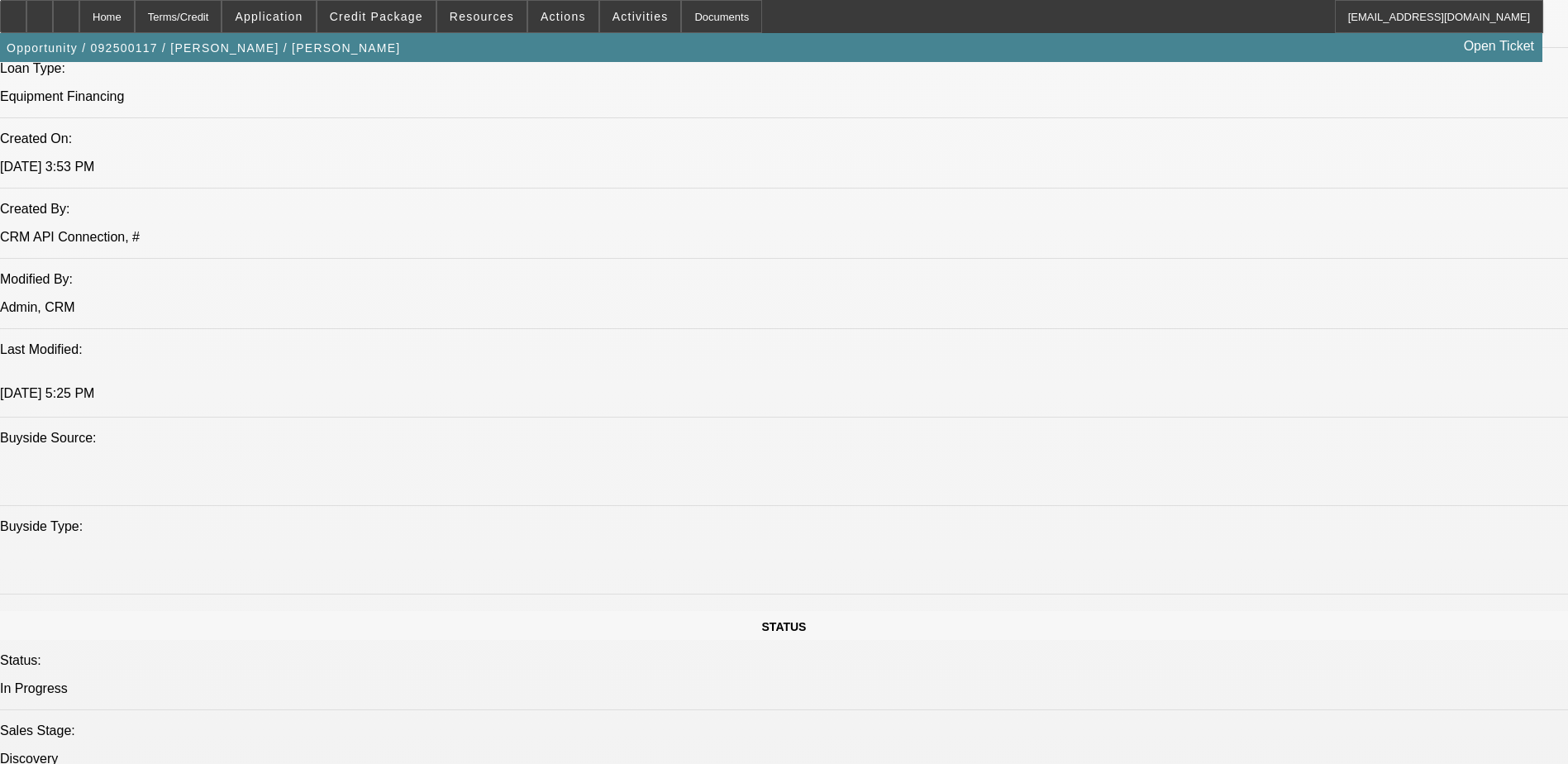
scroll to position [1488, 0]
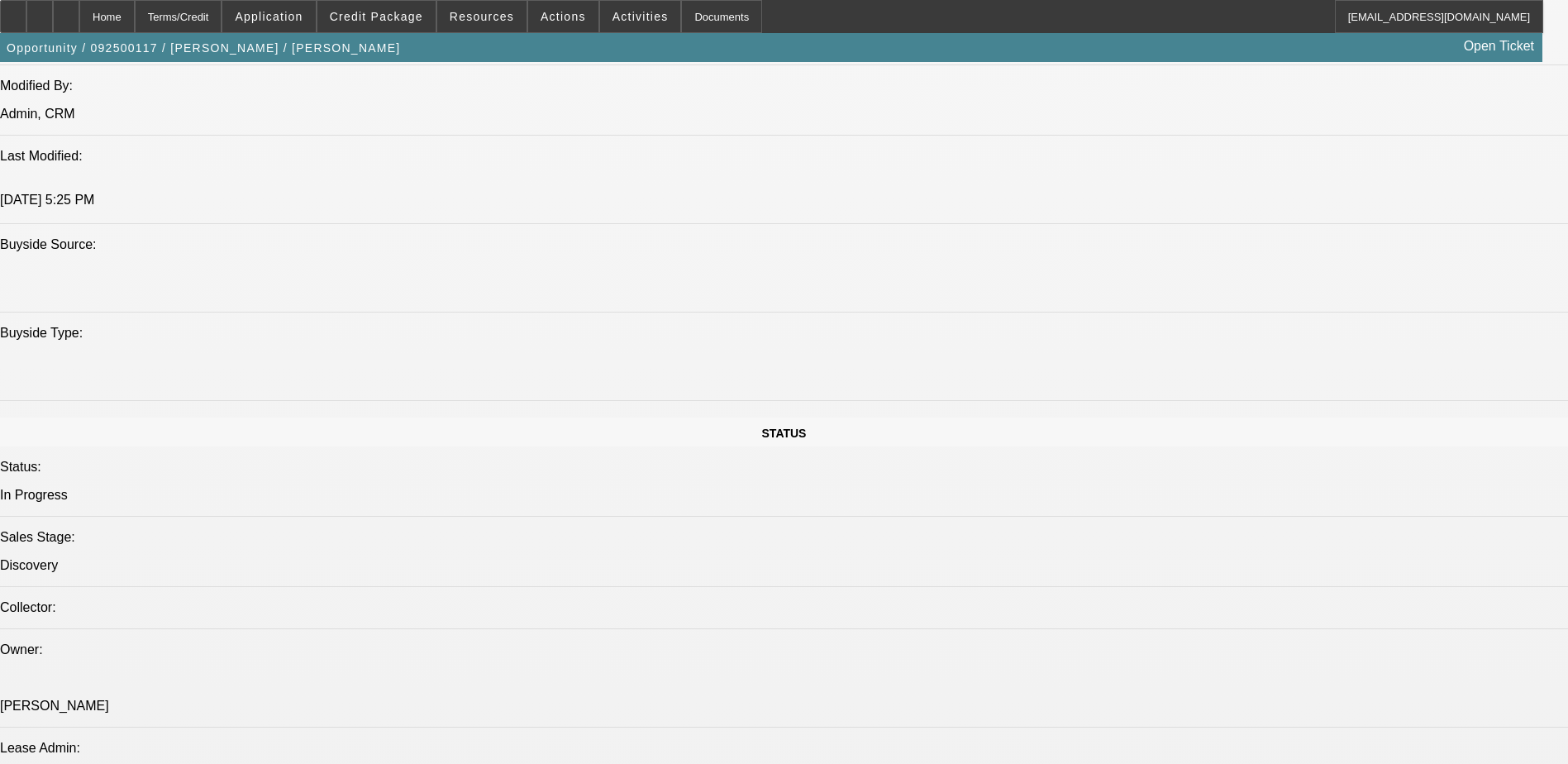
radio input "true"
drag, startPoint x: 1196, startPoint y: 316, endPoint x: 1175, endPoint y: 317, distance: 21.0
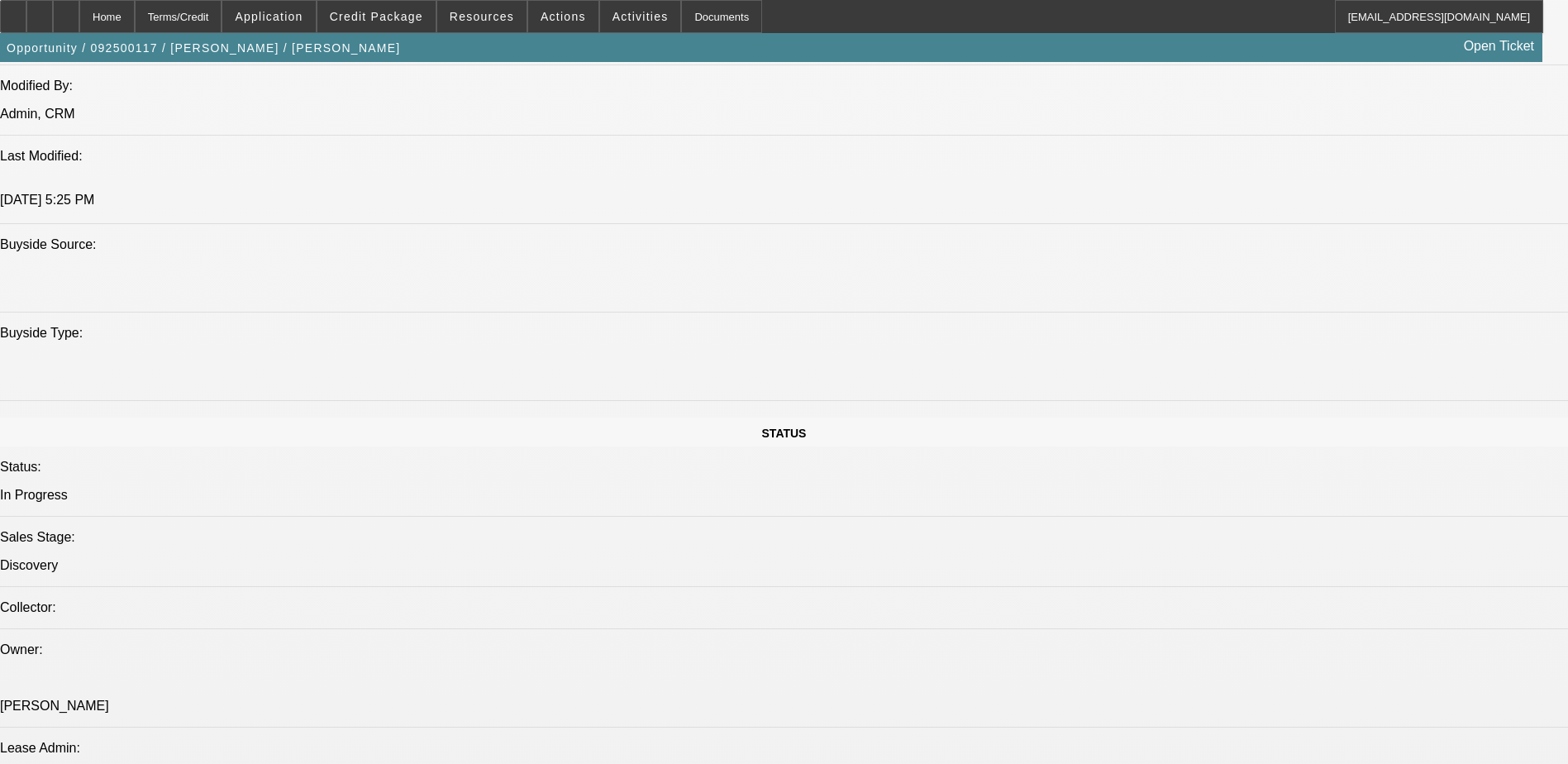
drag, startPoint x: 1416, startPoint y: 298, endPoint x: 1394, endPoint y: 314, distance: 27.2
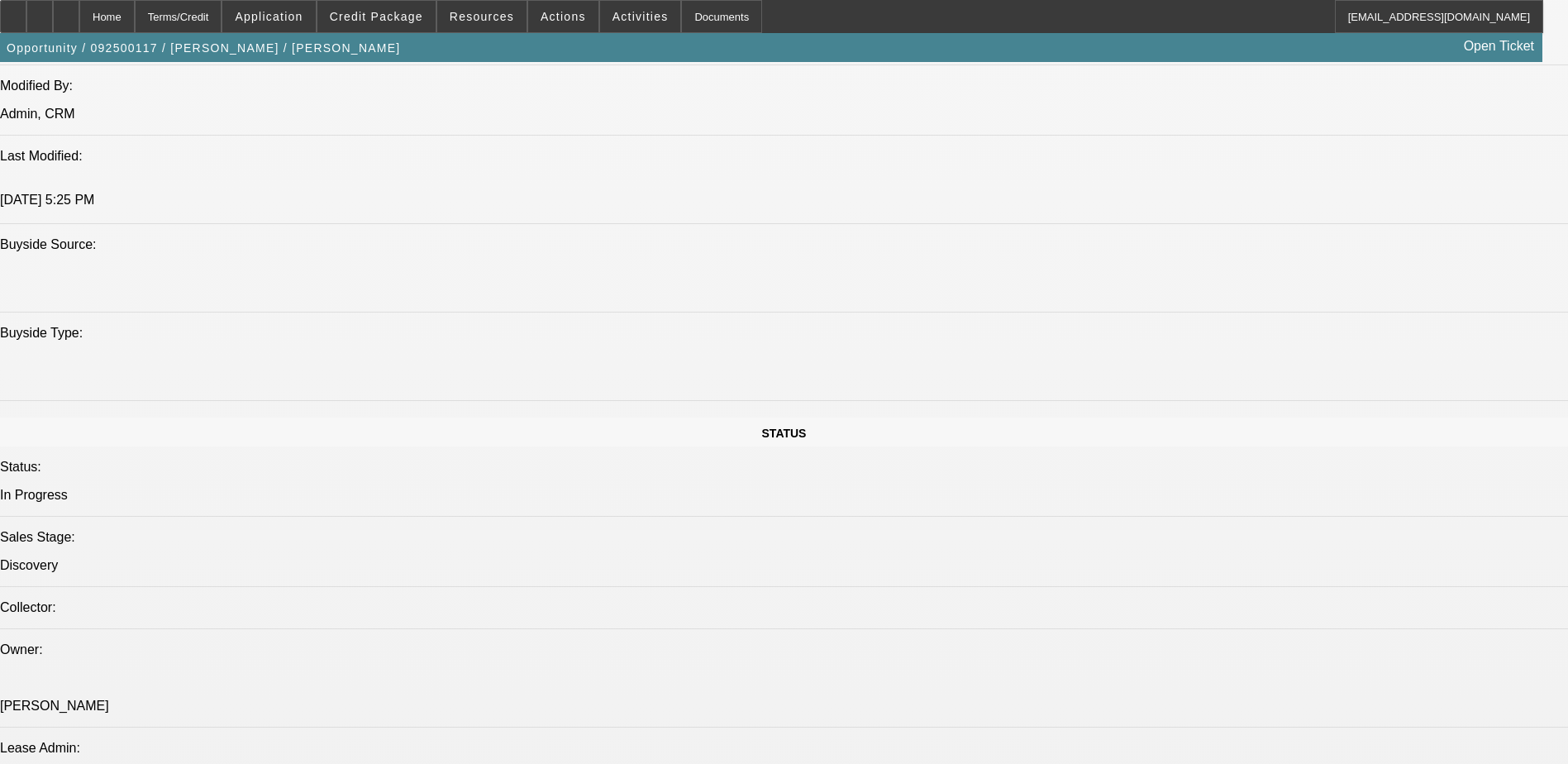
type textarea "[PERSON_NAME] is looking to add some Rolloff containers to his business. ~ $53,…"
radio input "true"
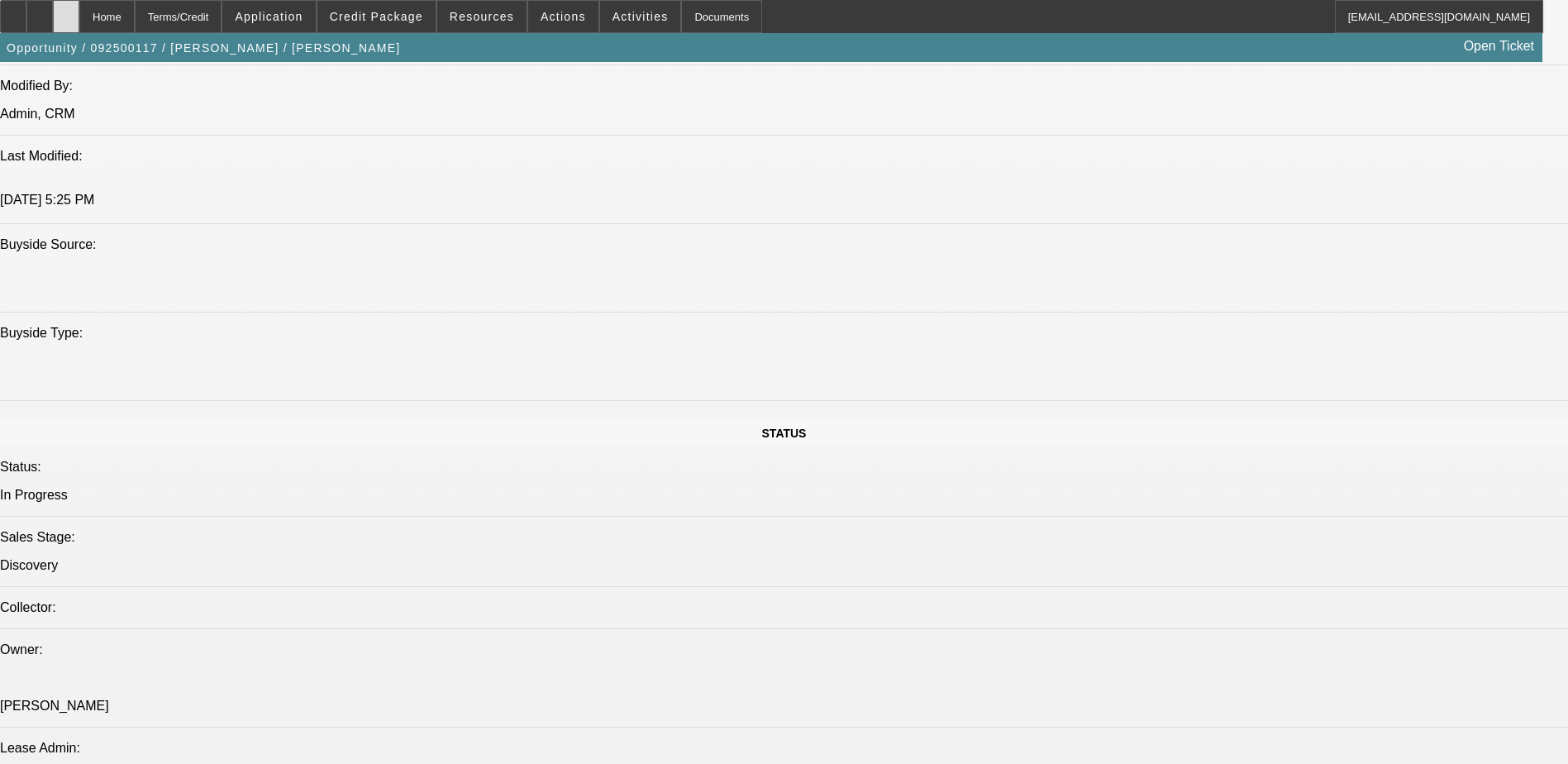
click at [79, 14] on div at bounding box center [66, 16] width 26 height 33
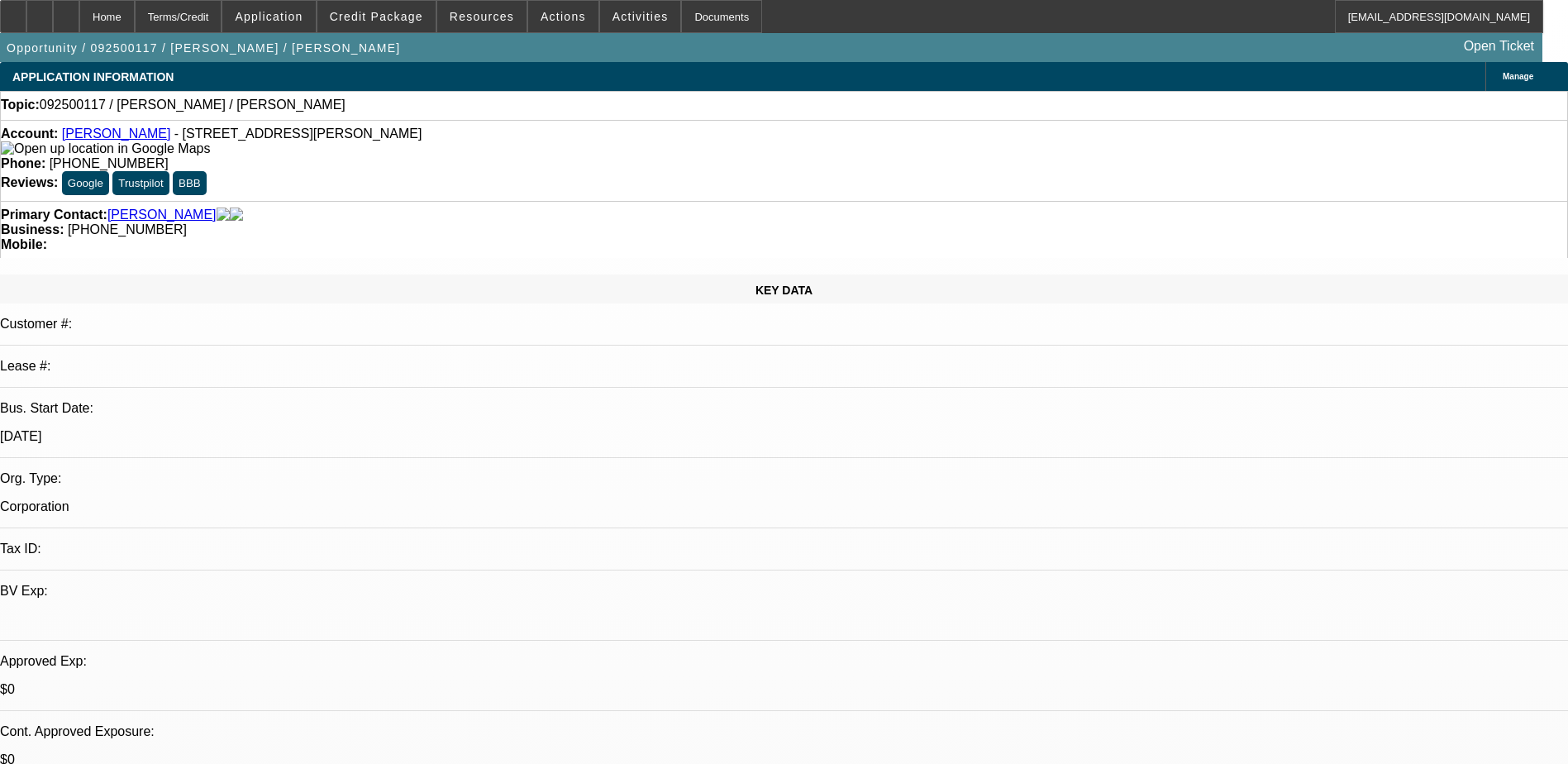
select select "0"
select select "2"
select select "0.1"
select select "4"
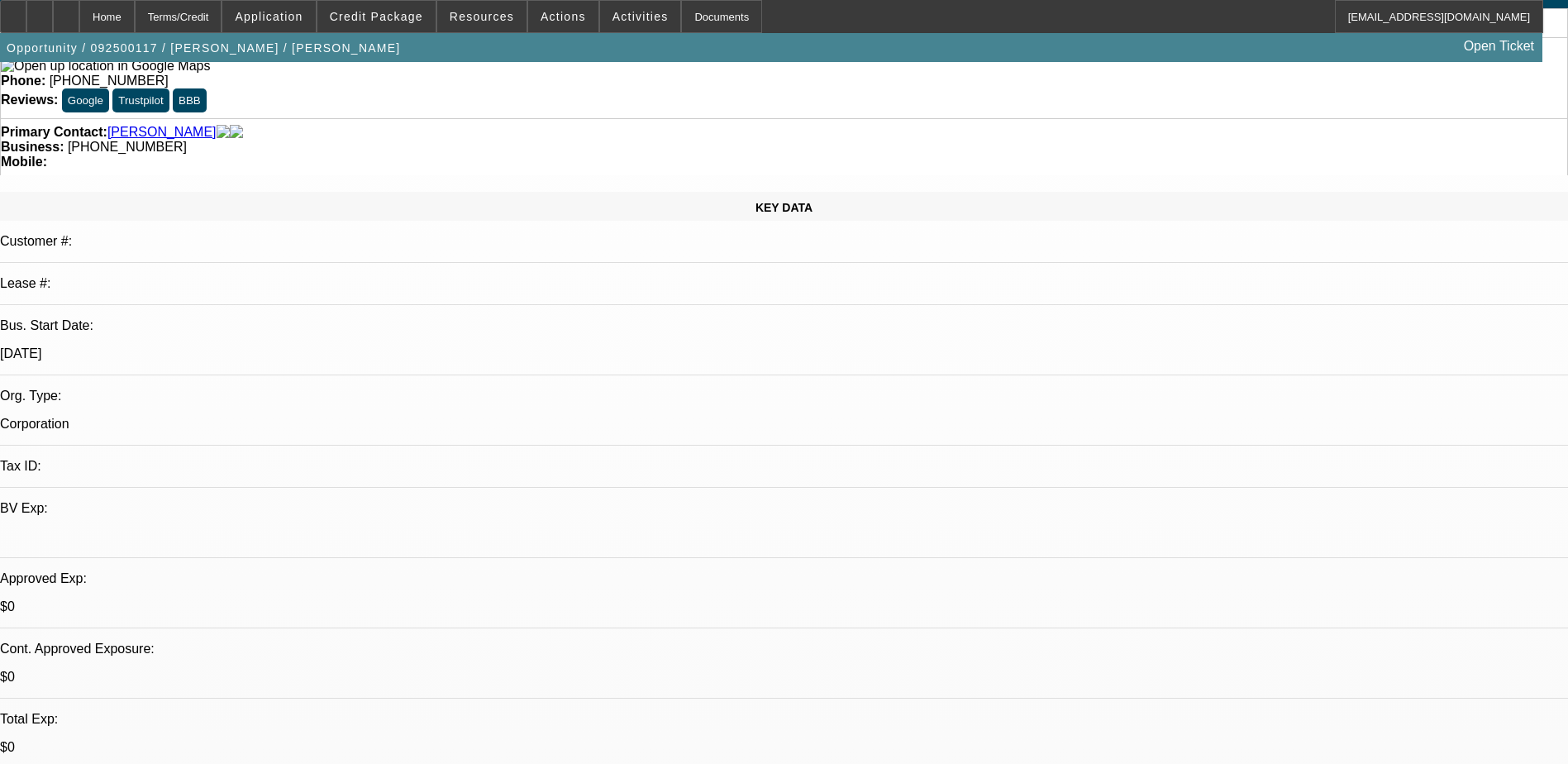
select select "0"
select select "2"
select select "0.1"
select select "4"
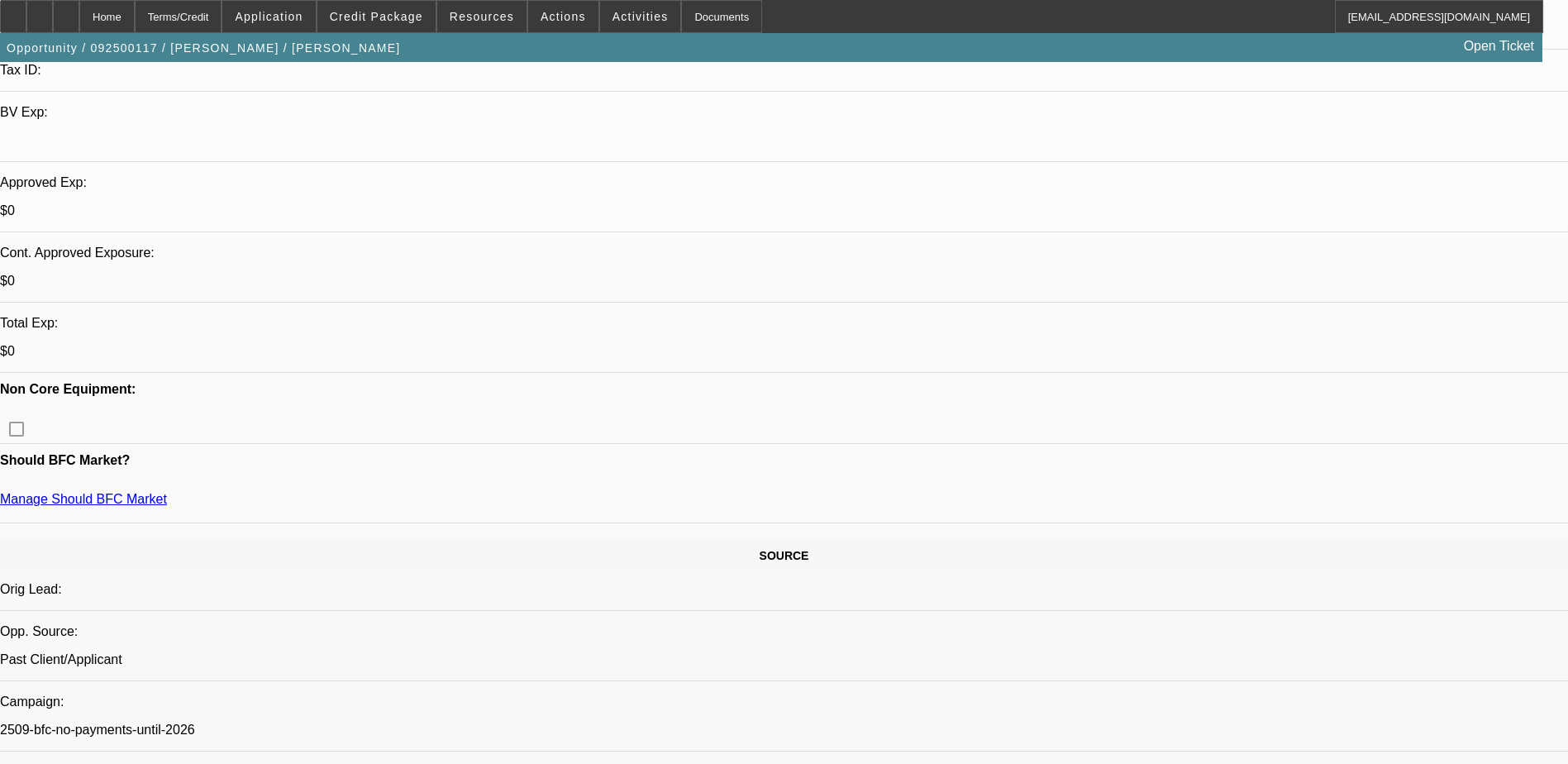
scroll to position [578, 0]
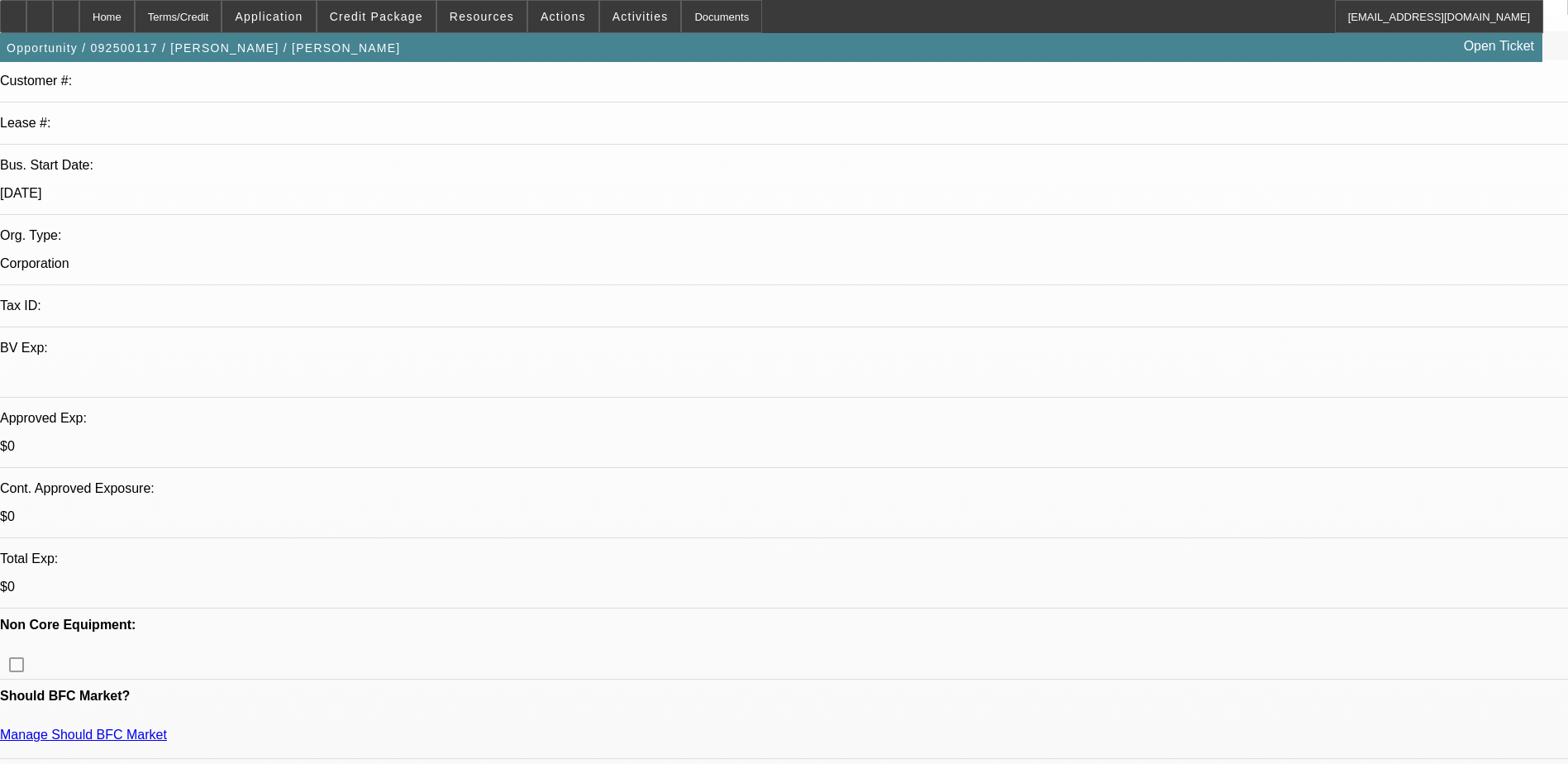
scroll to position [83, 0]
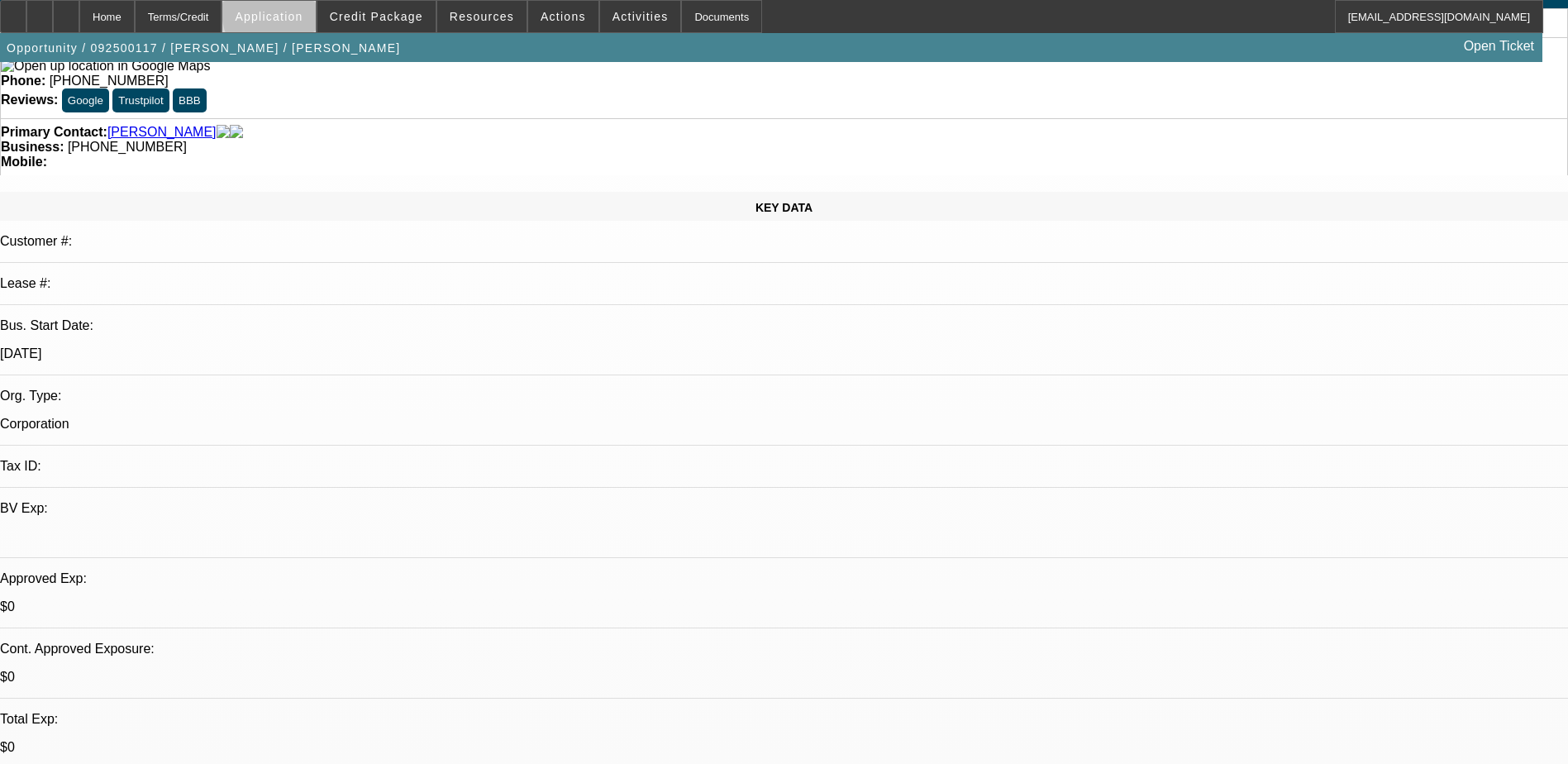
click at [315, 14] on span at bounding box center [269, 16] width 93 height 40
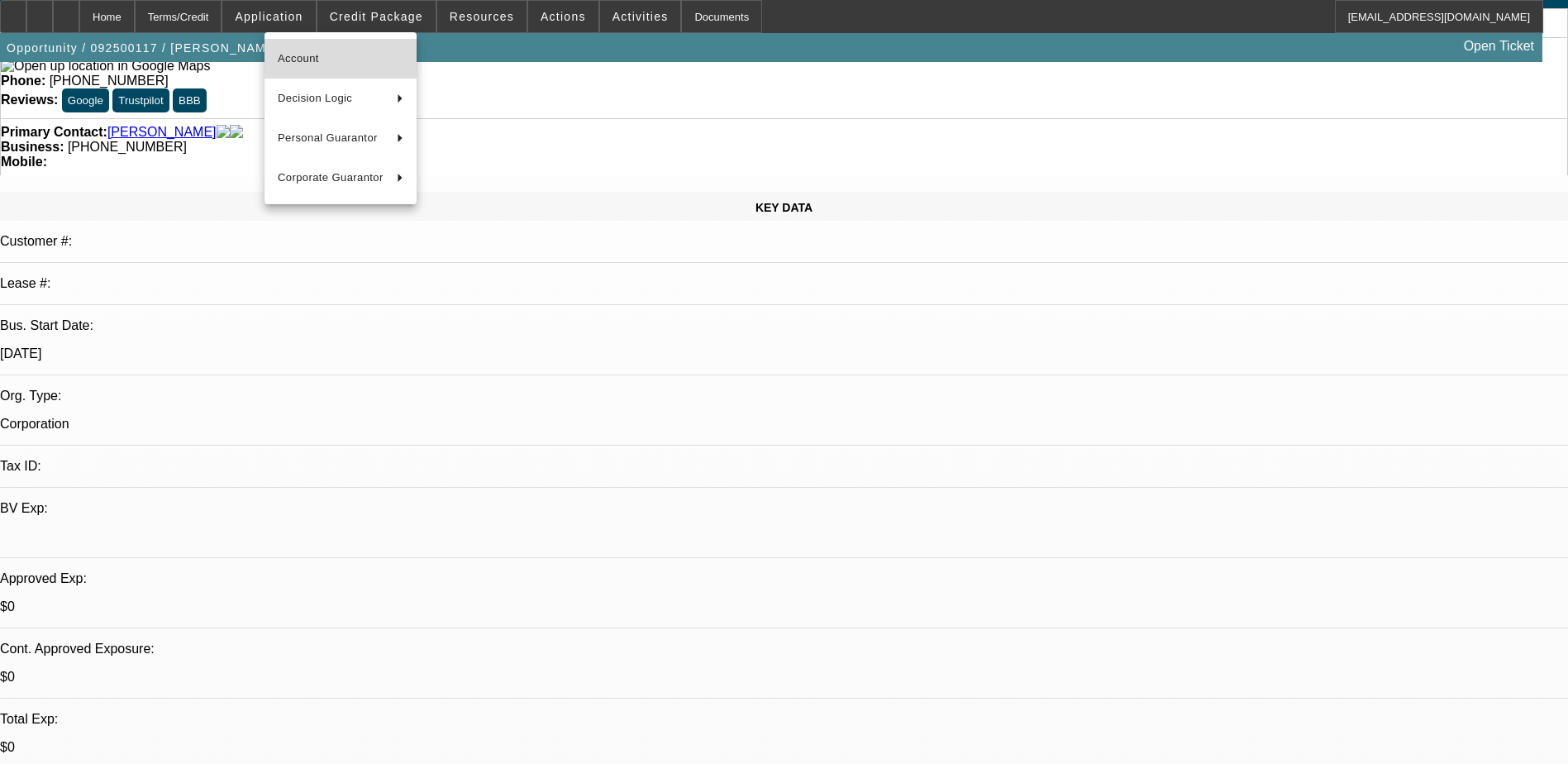
click at [352, 64] on span "Account" at bounding box center [340, 59] width 126 height 20
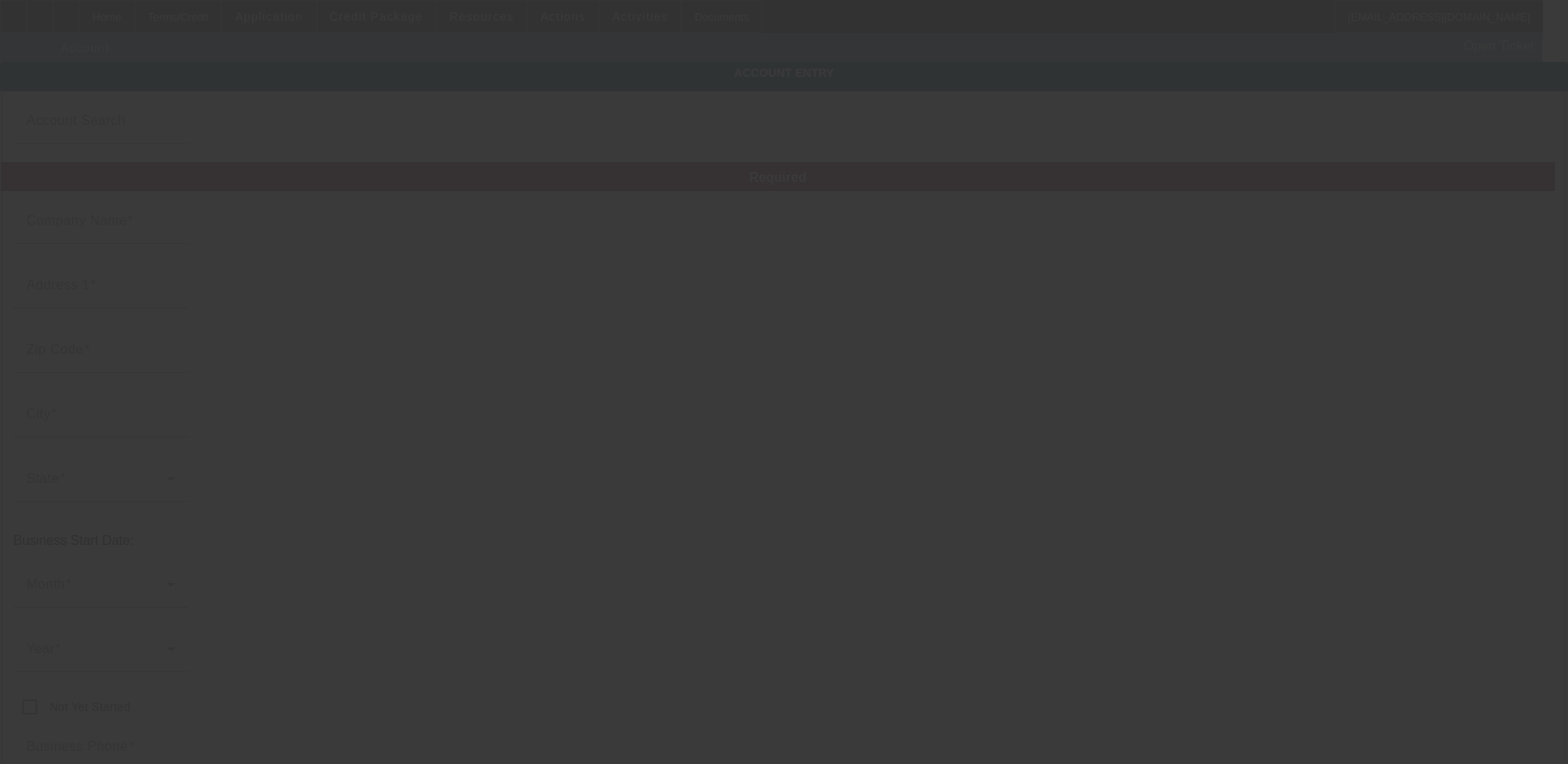
type input "[PERSON_NAME]"
type input "[STREET_ADDRESS][PERSON_NAME]"
type input "30701"
type input "[PERSON_NAME]"
type input "[PHONE_NUMBER]"
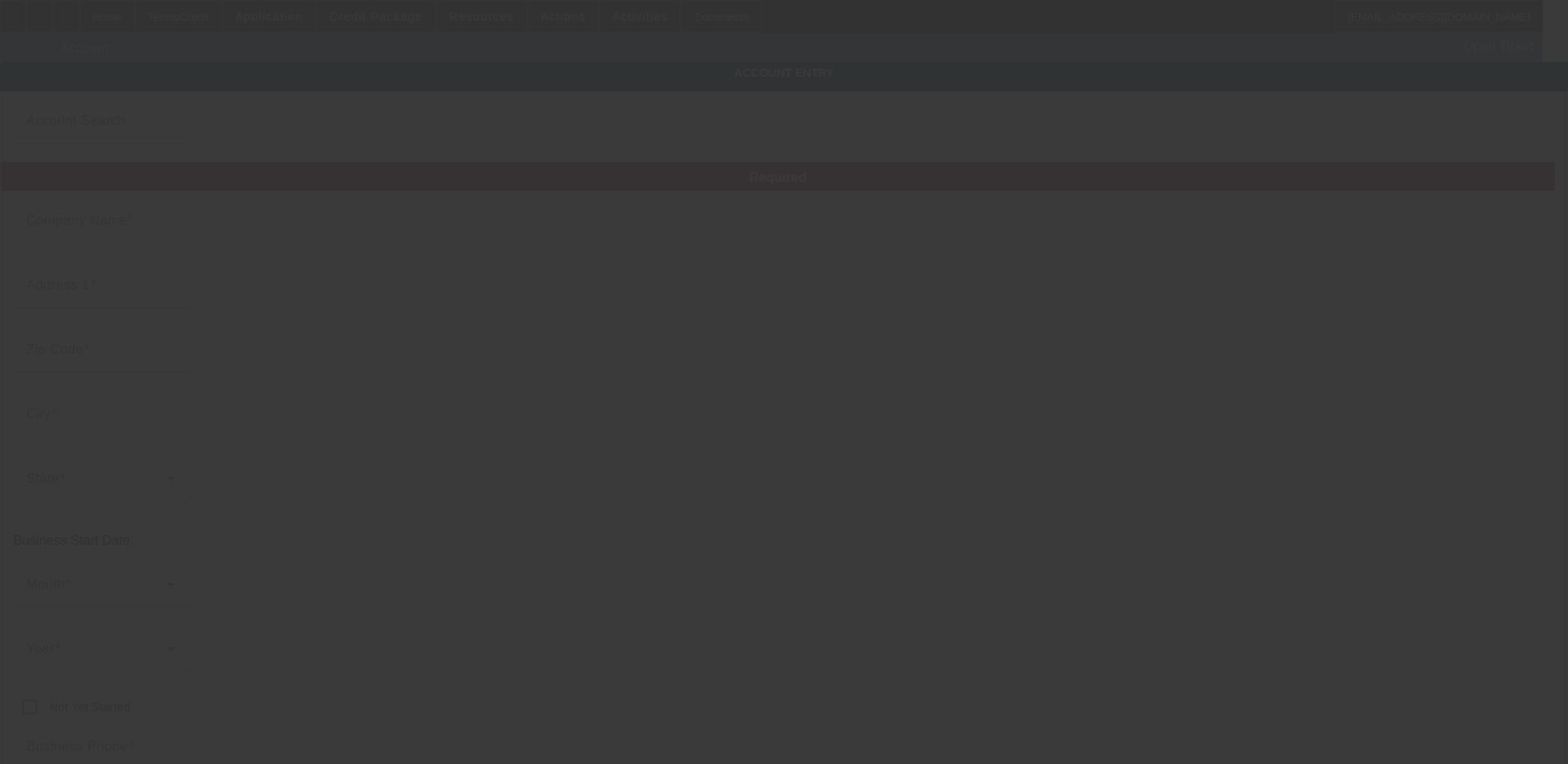
type input "[EMAIL_ADDRESS][DOMAIN_NAME]"
type input "[DATE]"
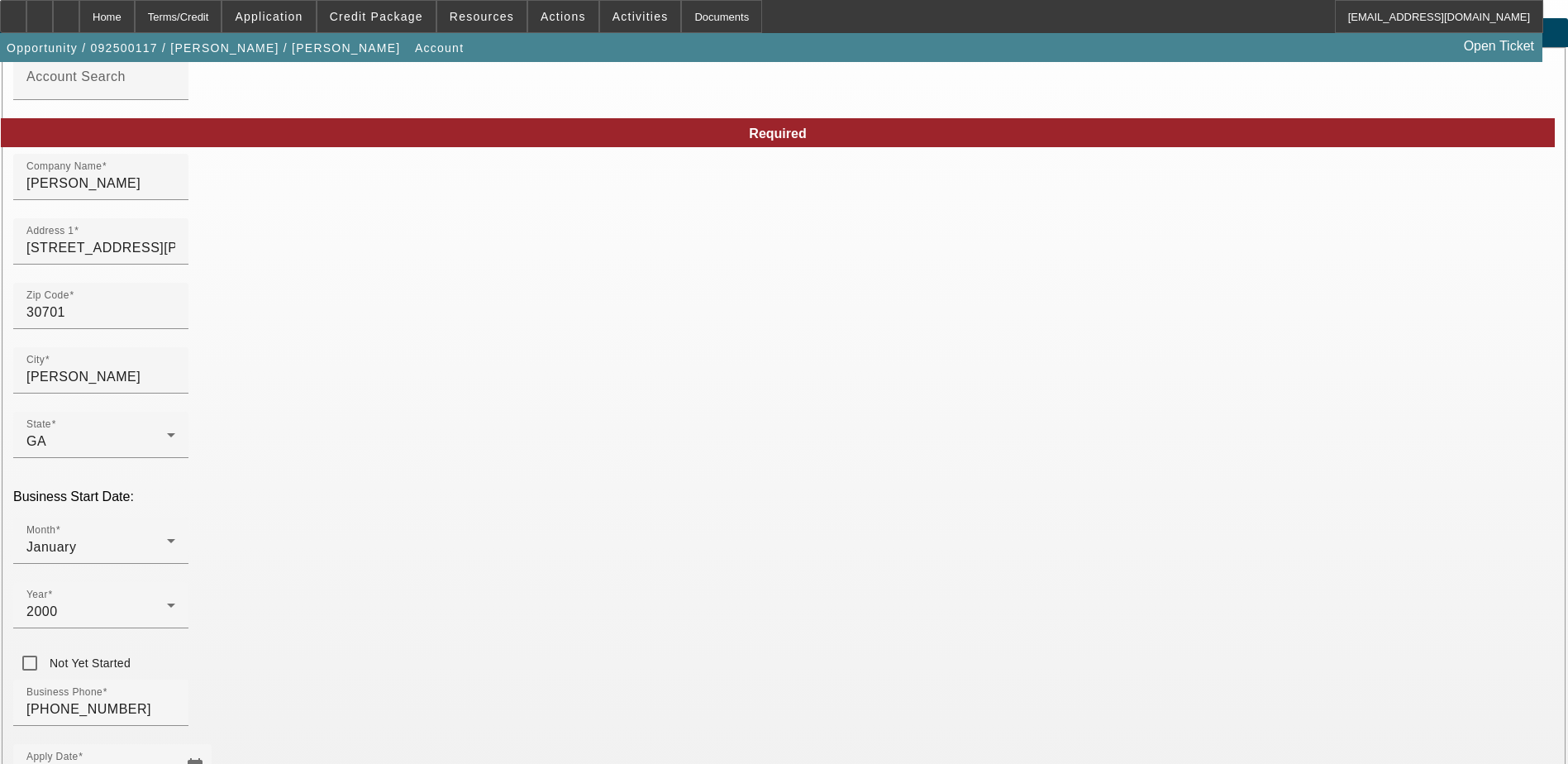
scroll to position [83, 0]
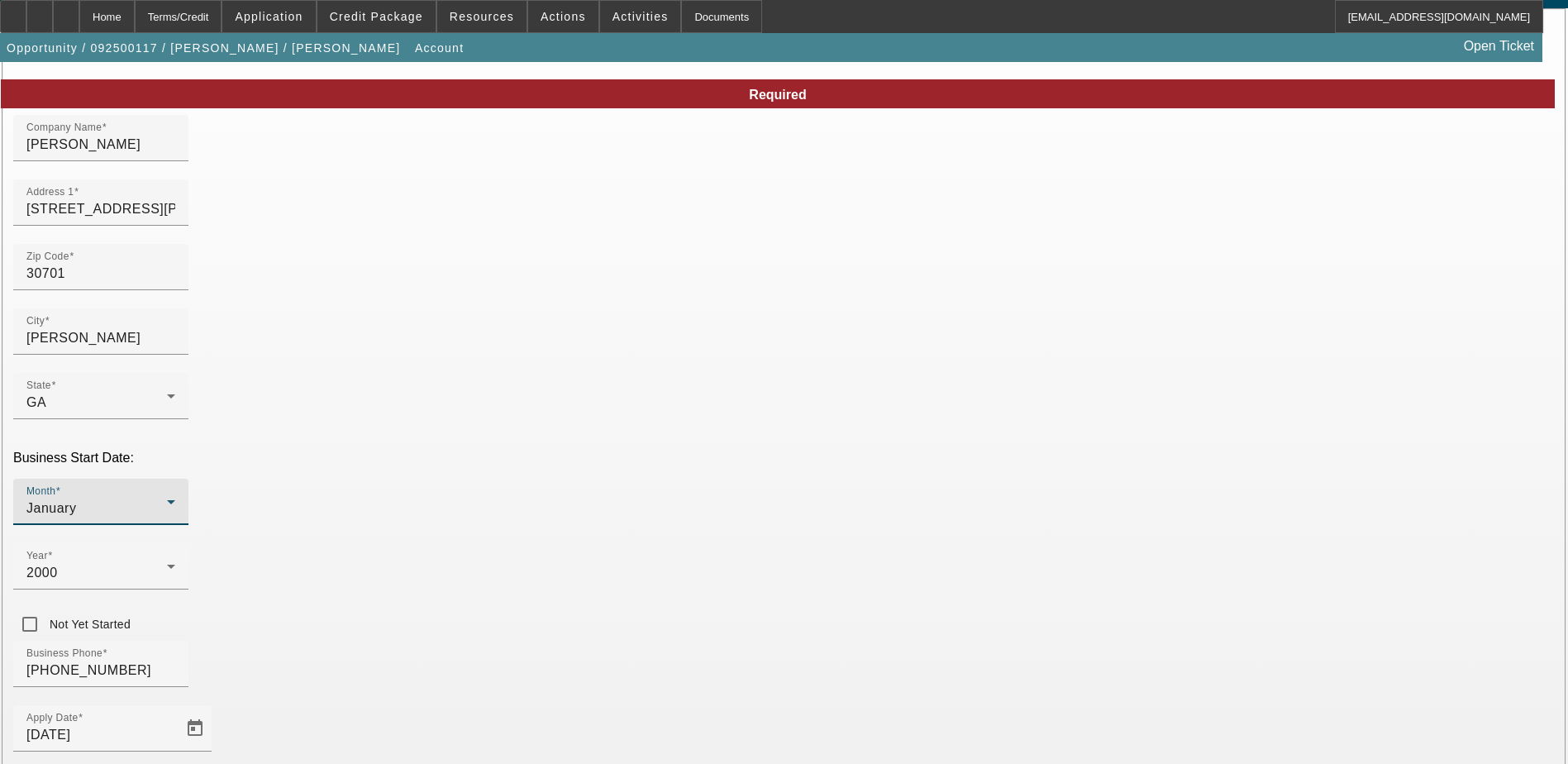
click at [181, 492] on icon at bounding box center [171, 502] width 20 height 20
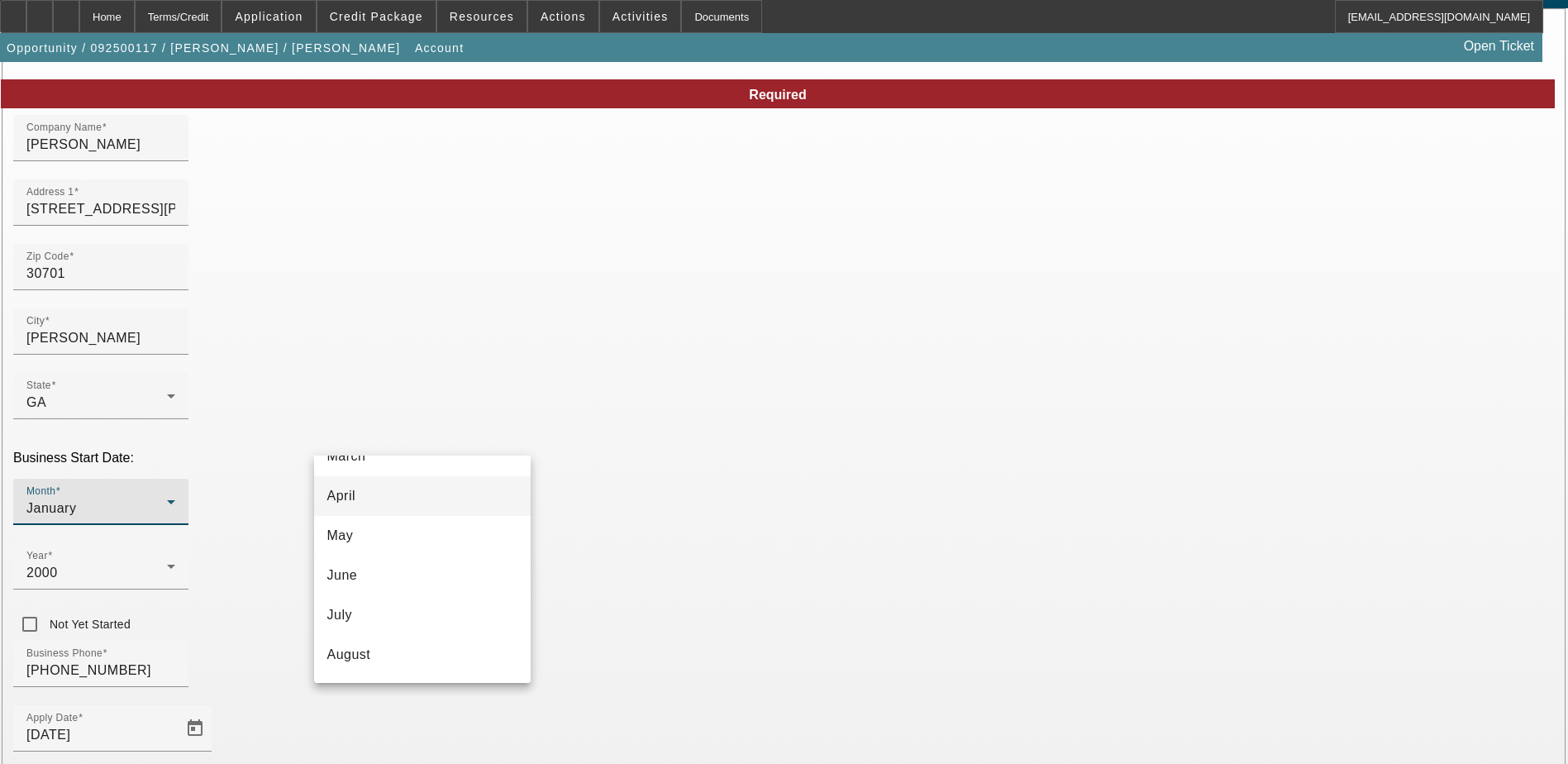
scroll to position [165, 0]
click at [400, 630] on mat-option "August" at bounding box center [422, 634] width 217 height 40
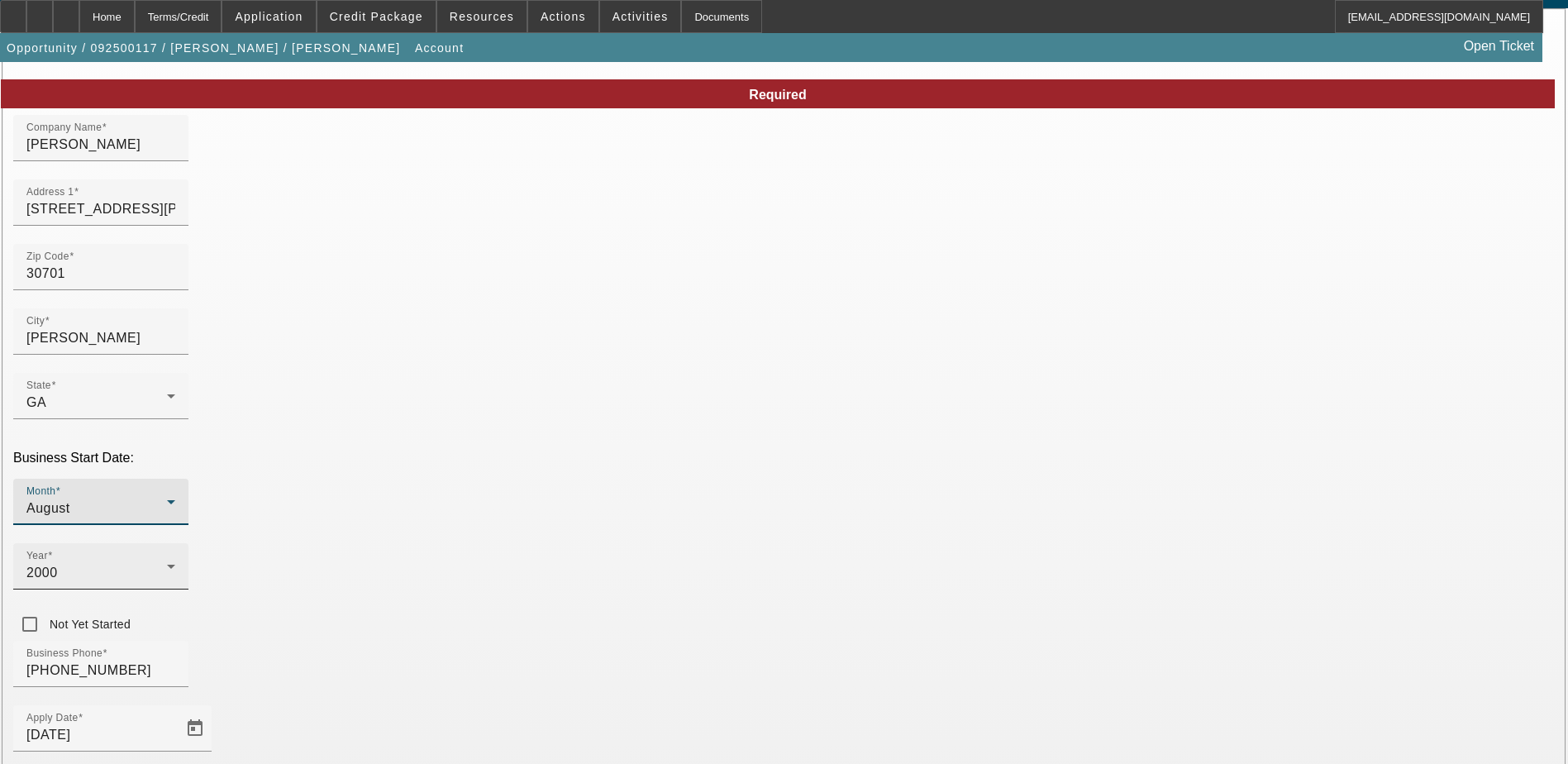
click at [181, 557] on icon at bounding box center [171, 567] width 20 height 20
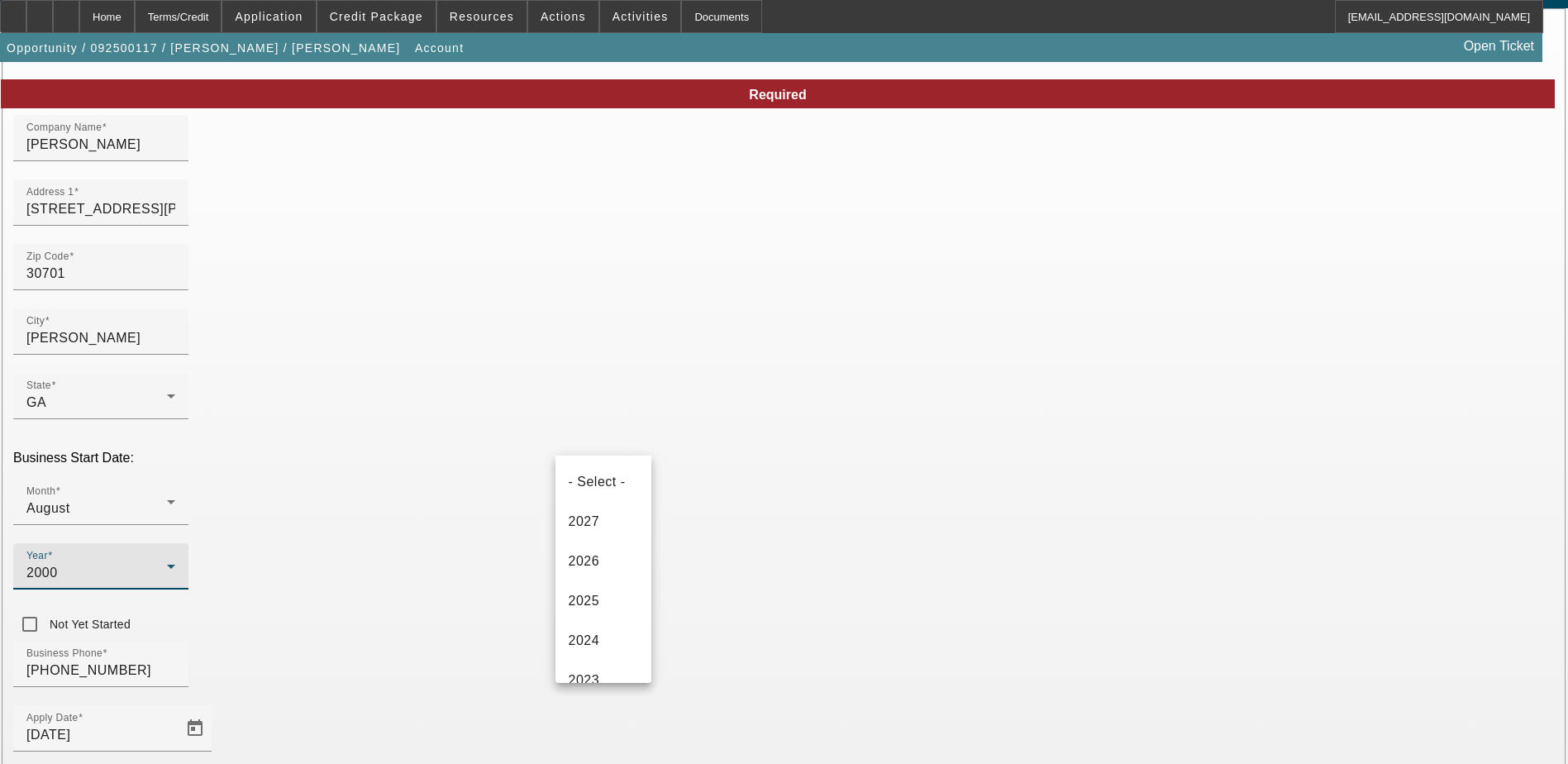
scroll to position [930, 0]
drag, startPoint x: 592, startPoint y: 499, endPoint x: 581, endPoint y: 460, distance: 40.5
click at [592, 498] on span "2004" at bounding box center [584, 504] width 31 height 20
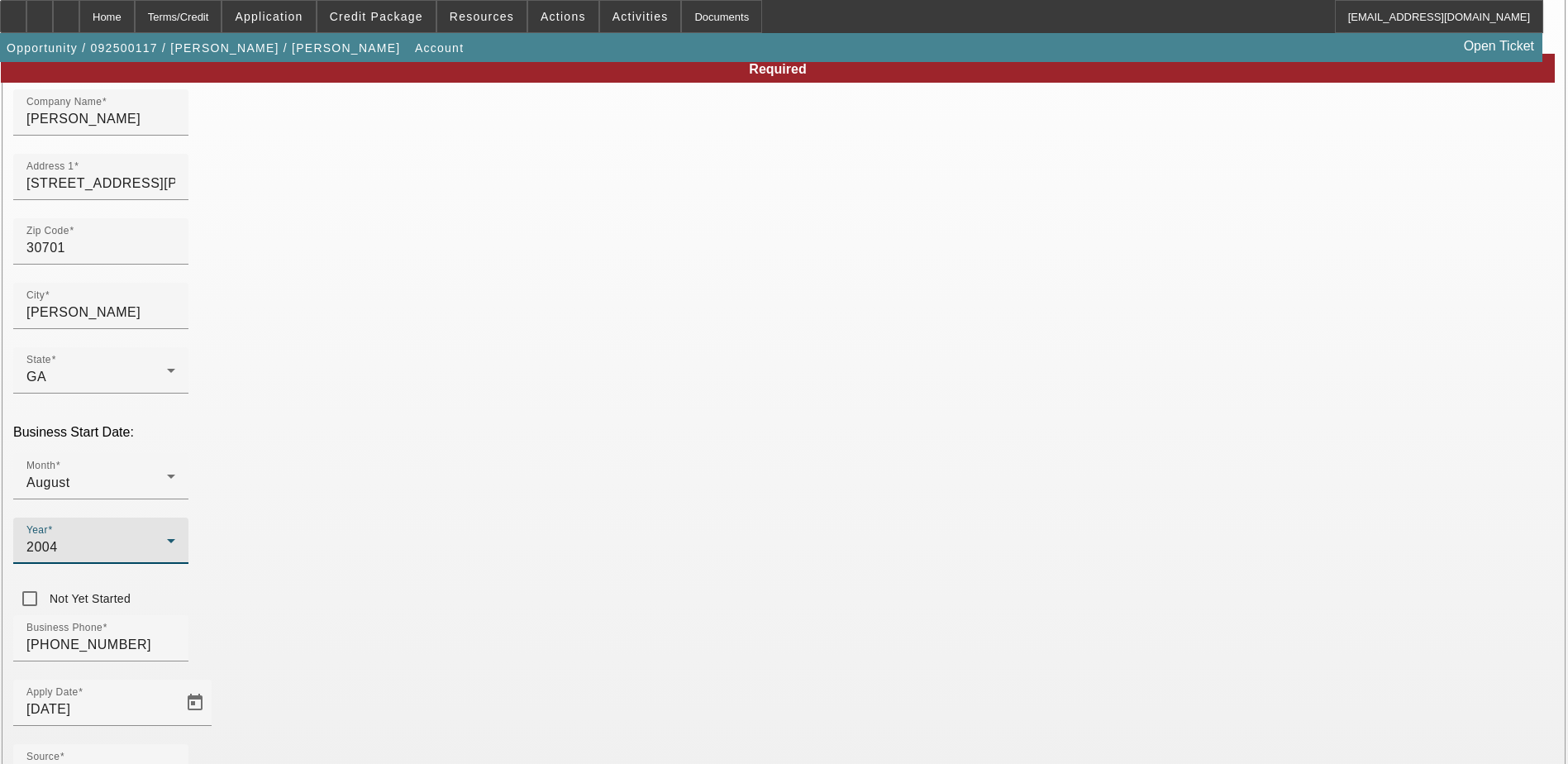
scroll to position [211, 0]
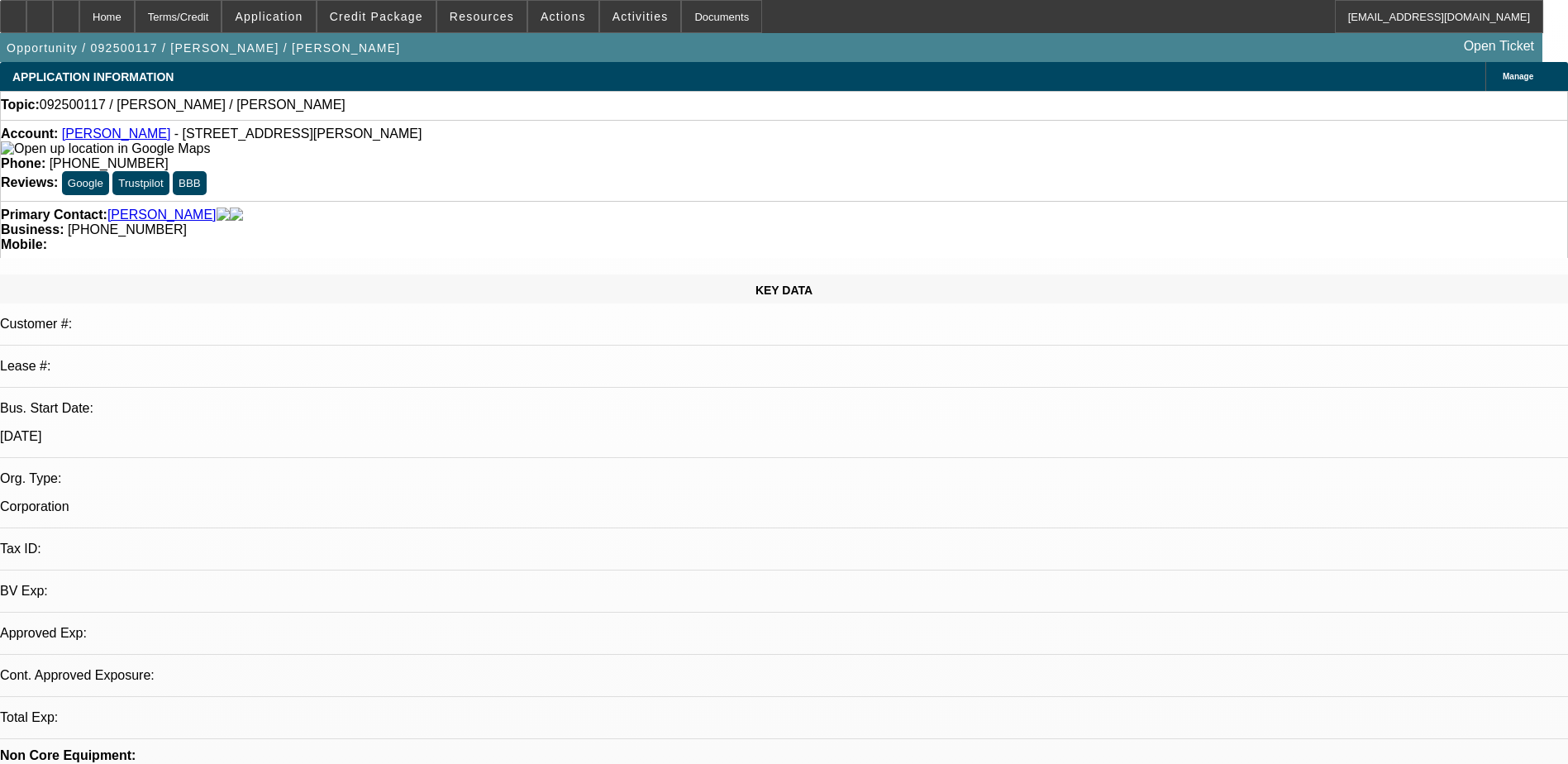
select select "0"
select select "2"
select select "0.1"
select select "4"
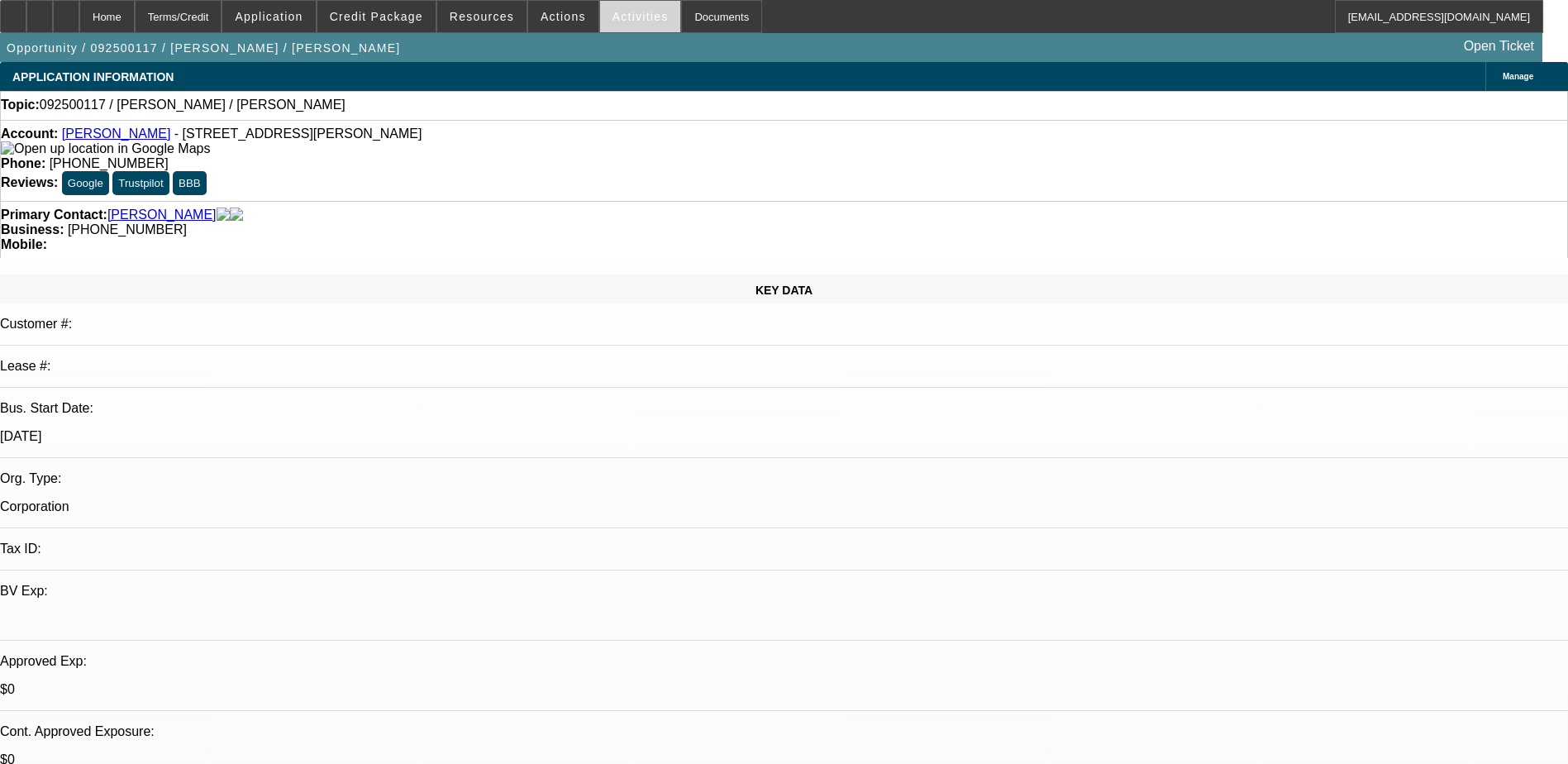
click at [613, 12] on span "Activities" at bounding box center [641, 17] width 56 height 13
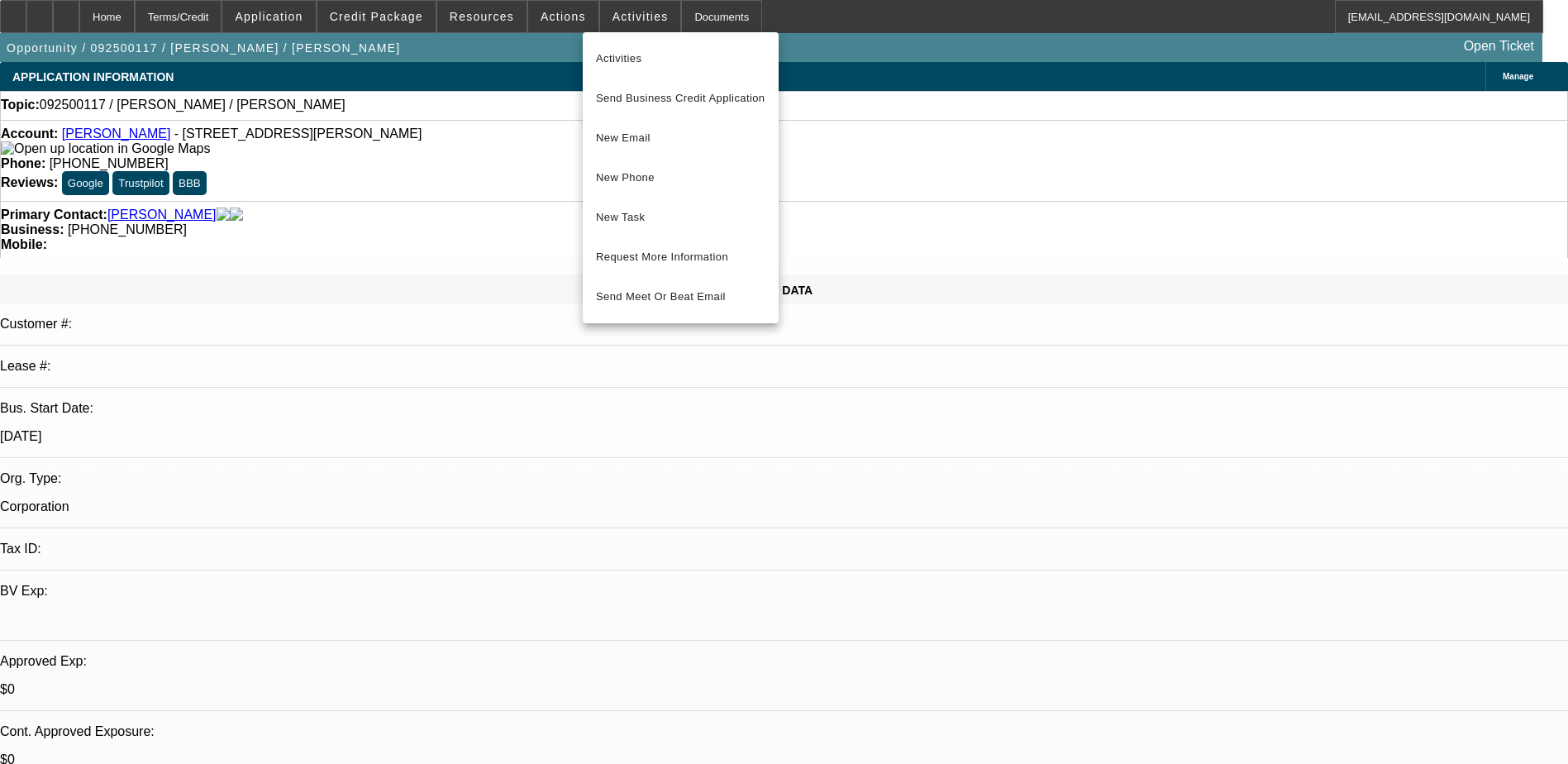
click at [554, 24] on div at bounding box center [784, 382] width 1568 height 764
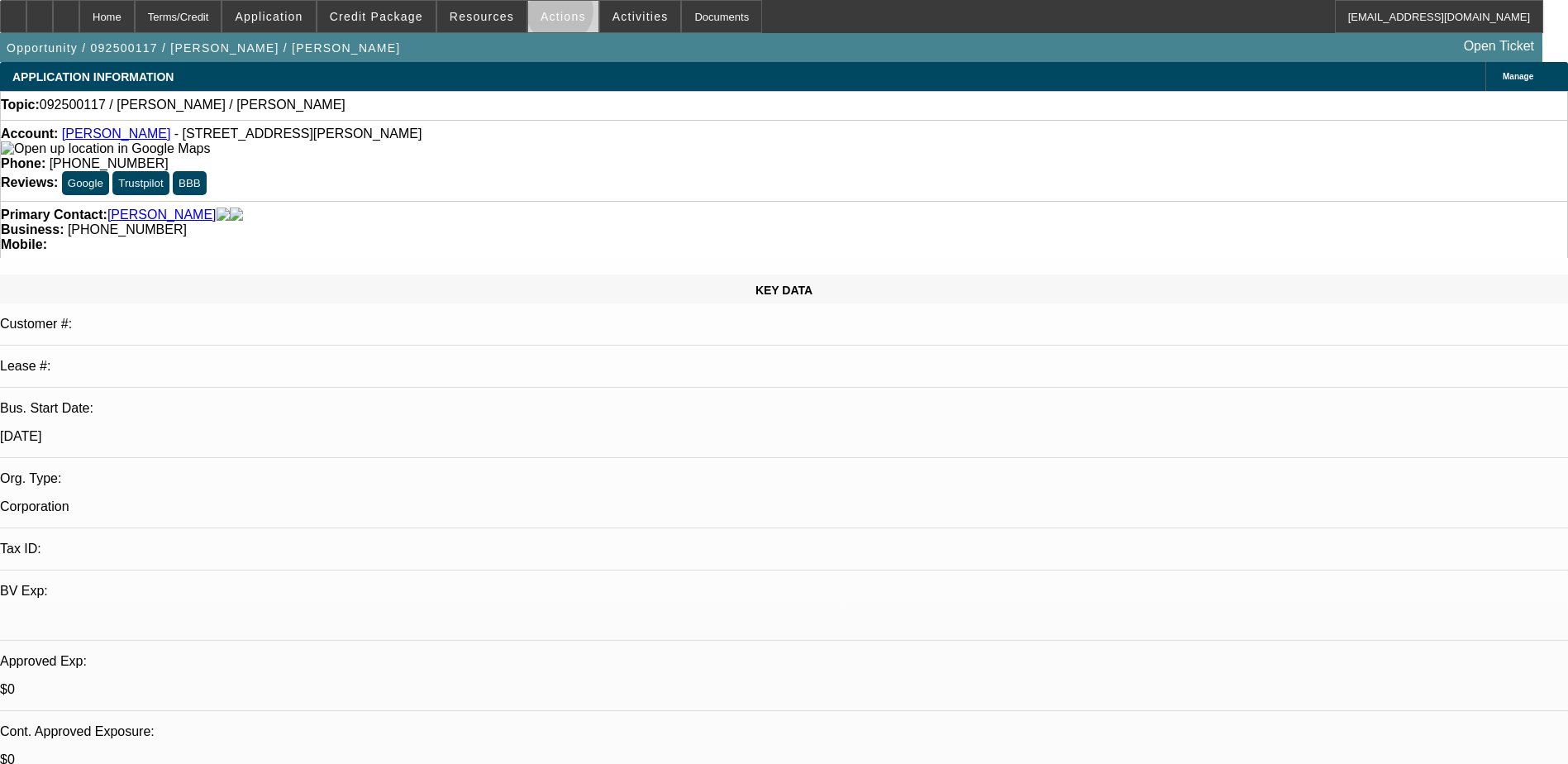
click at [552, 15] on span "Actions" at bounding box center [563, 17] width 46 height 13
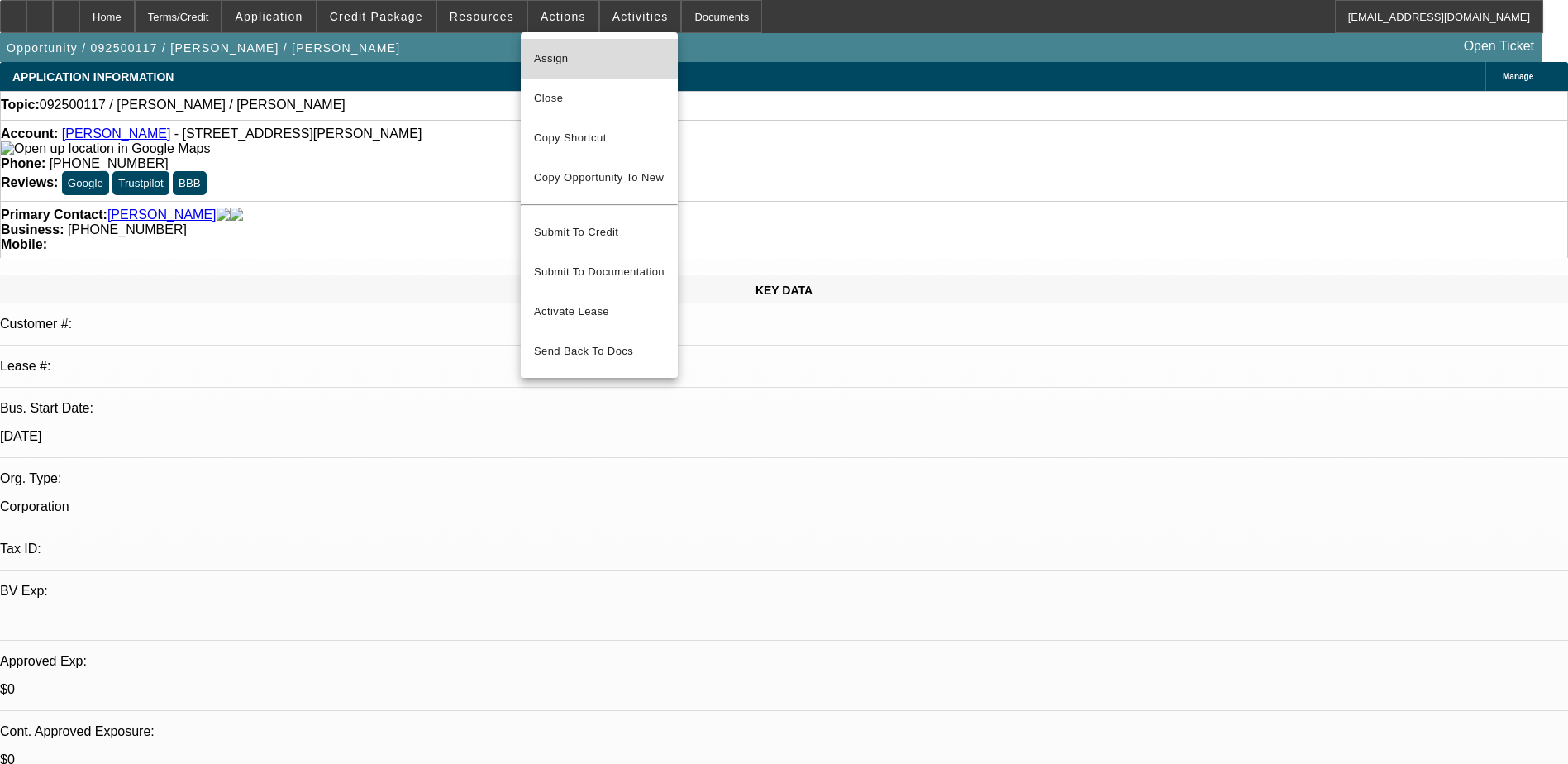
click at [588, 55] on span "Assign" at bounding box center [599, 59] width 131 height 20
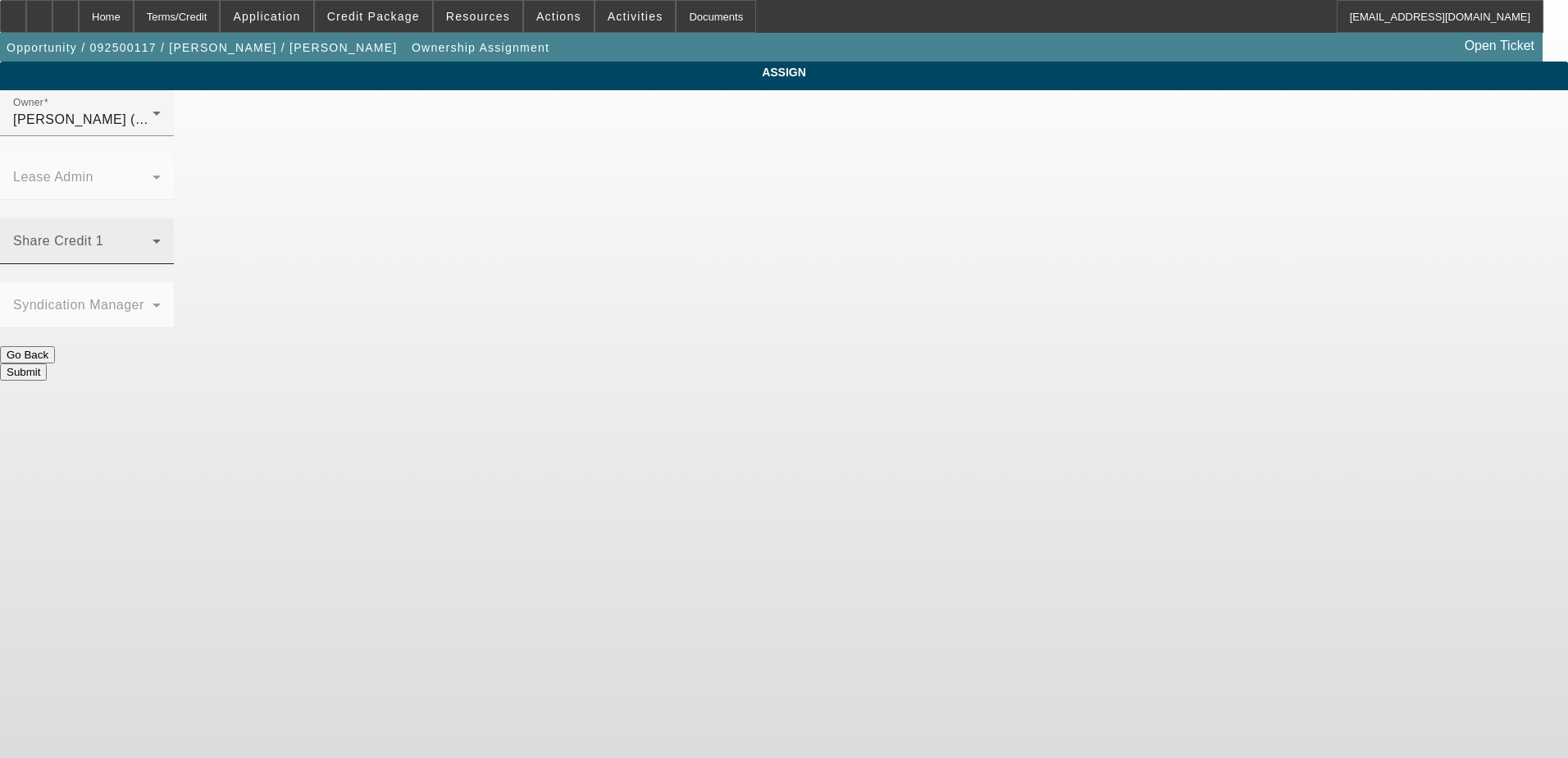
click at [166, 232] on icon at bounding box center [157, 242] width 20 height 20
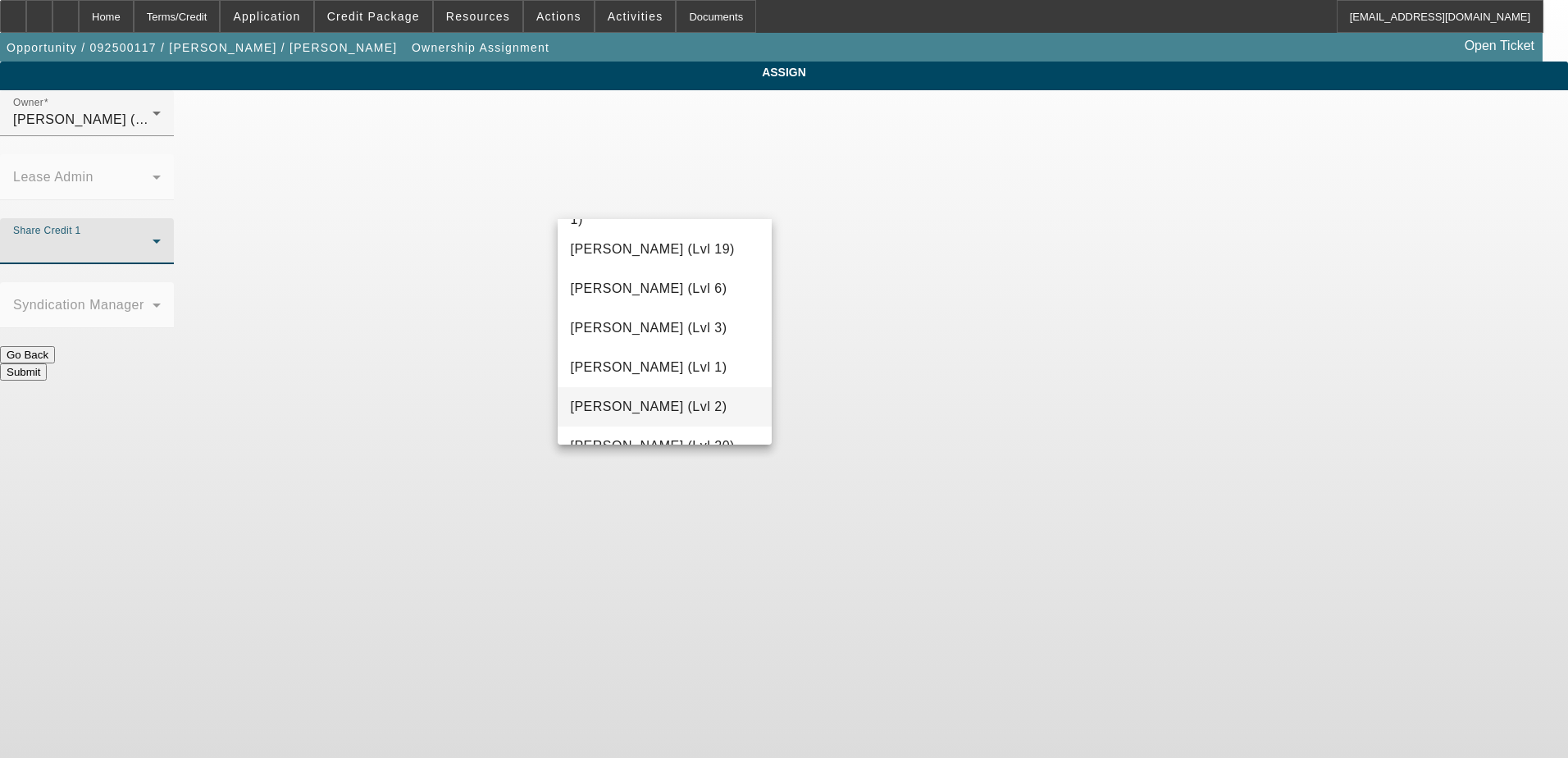
scroll to position [668, 0]
drag, startPoint x: 629, startPoint y: 317, endPoint x: 409, endPoint y: 244, distance: 231.8
click at [409, 245] on div "- Select - [GEOGRAPHIC_DATA][PERSON_NAME][GEOGRAPHIC_DATA] (Lvl 22) [PERSON_NAM…" at bounding box center [784, 379] width 1568 height 758
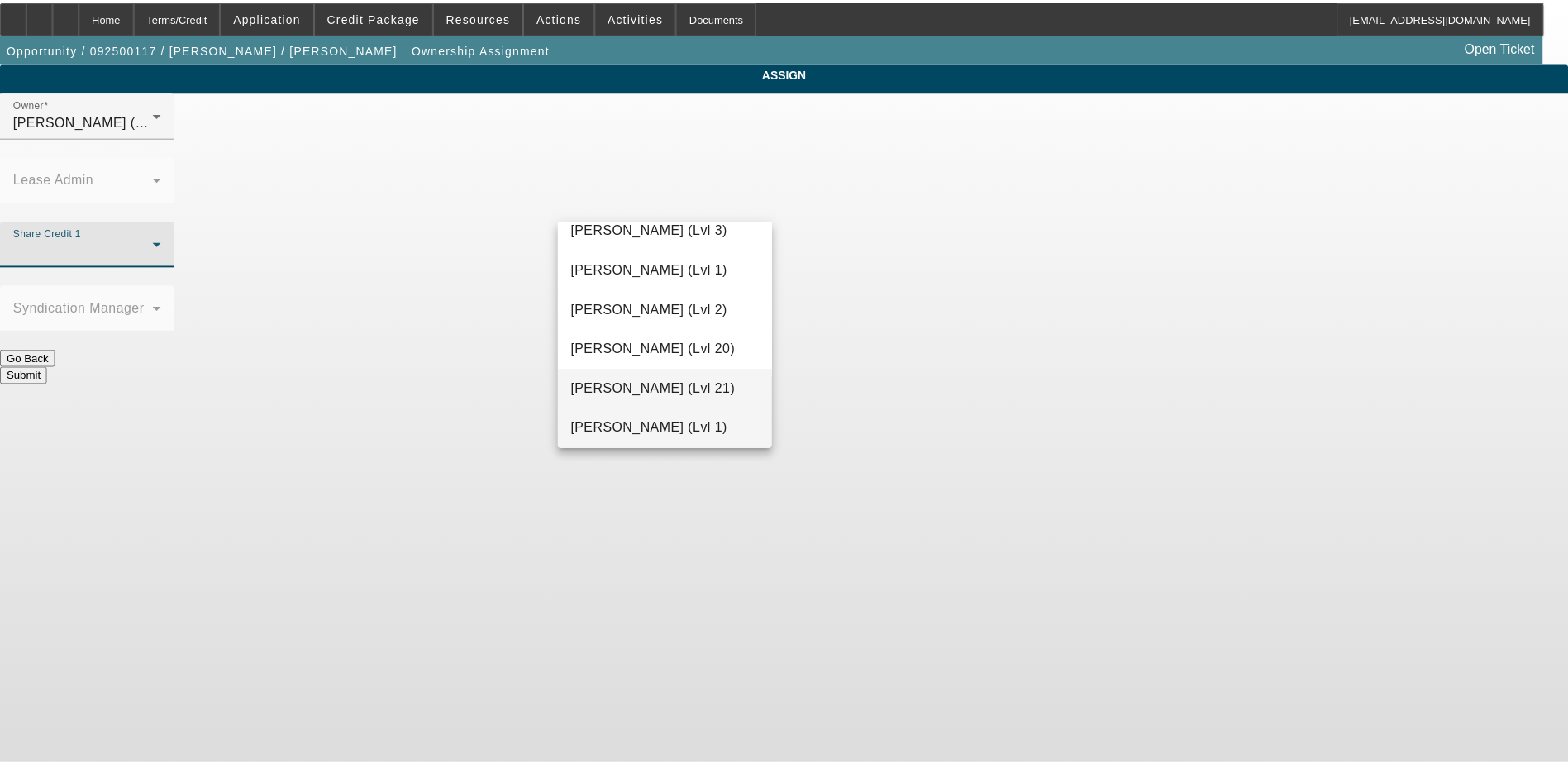
scroll to position [775, 0]
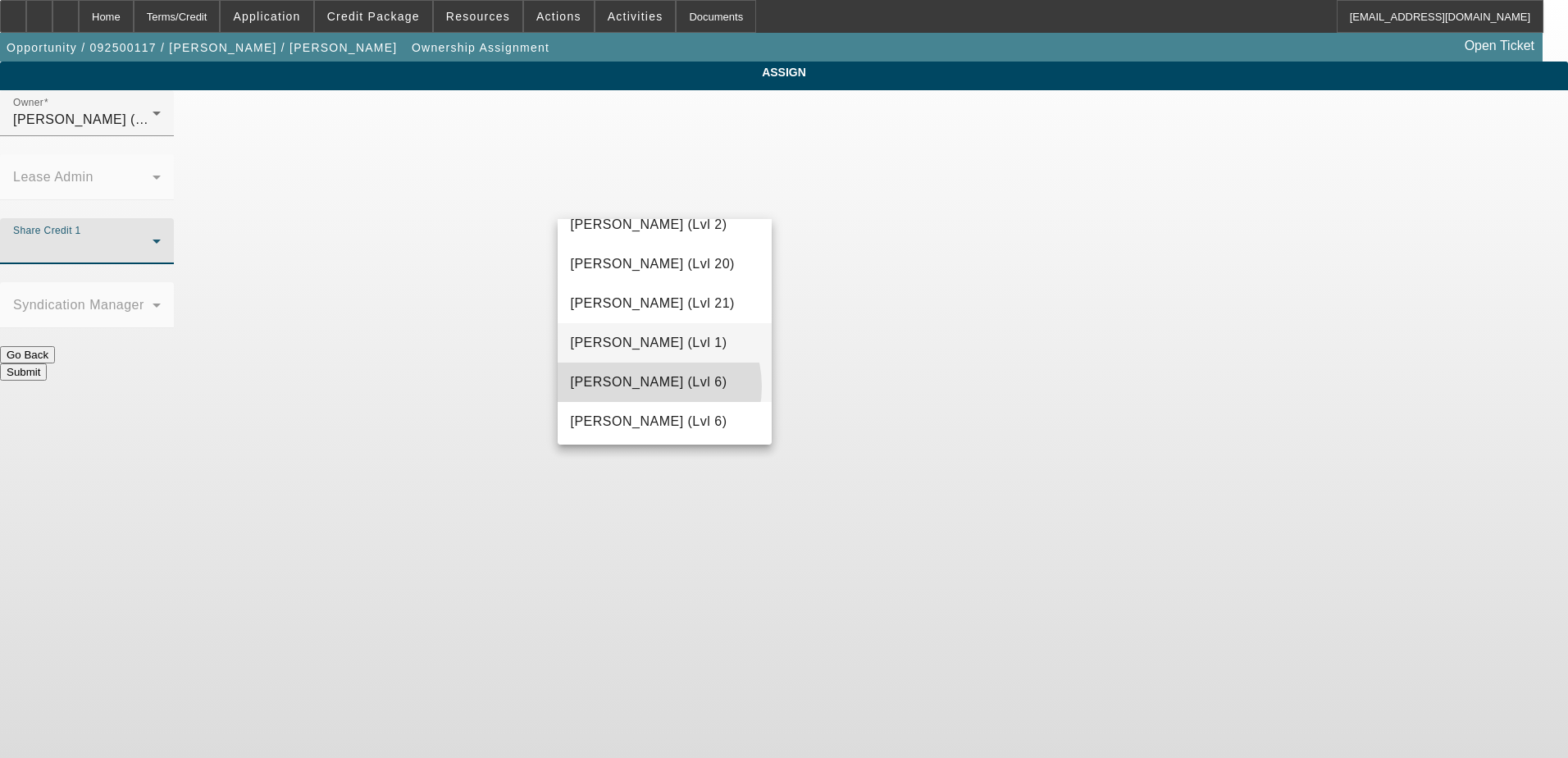
click at [648, 387] on span "[PERSON_NAME] (Lvl 6)" at bounding box center [648, 382] width 156 height 20
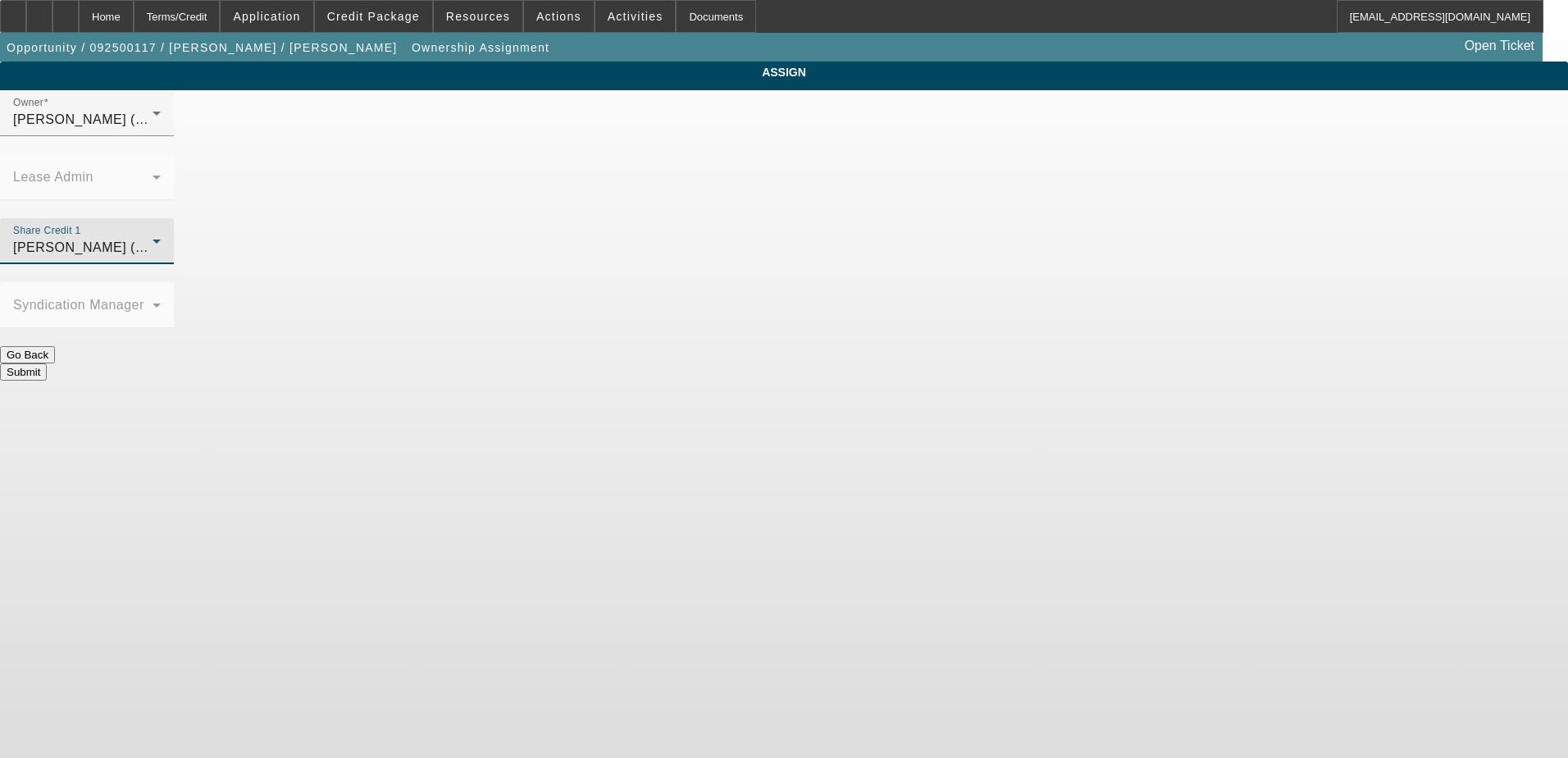
click at [47, 363] on button "Submit" at bounding box center [23, 371] width 47 height 18
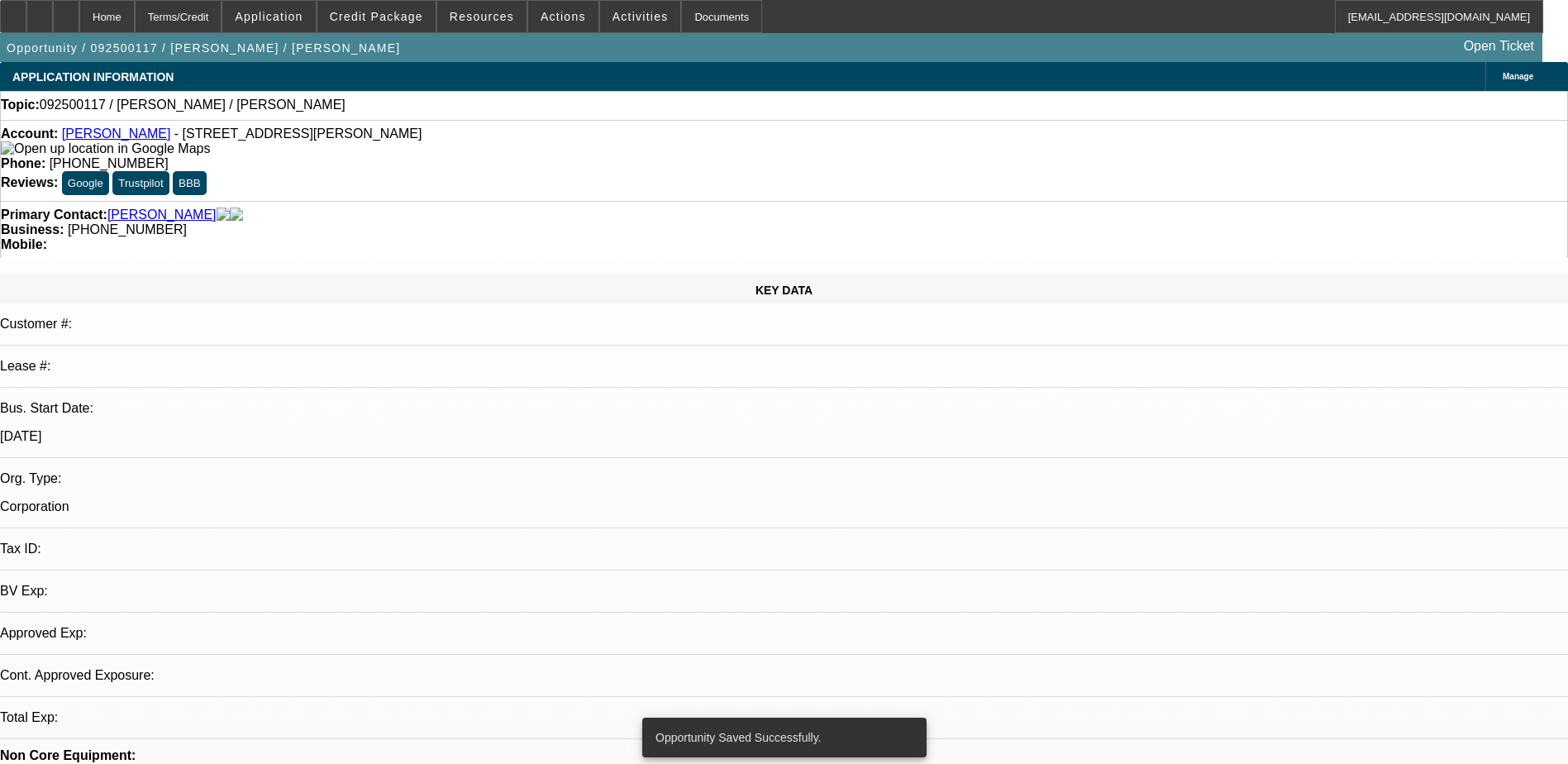
select select "0"
select select "2"
select select "0.1"
select select "4"
